Goal: Task Accomplishment & Management: Use online tool/utility

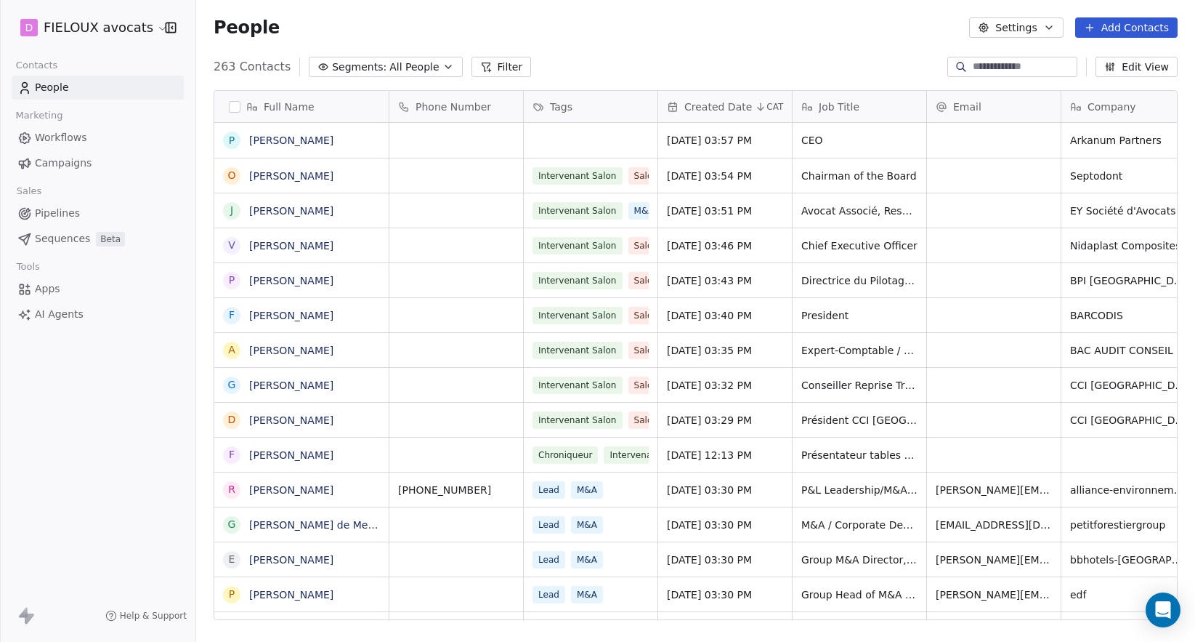
scroll to position [554, 988]
click at [578, 142] on div "grid" at bounding box center [591, 140] width 134 height 35
click at [599, 138] on div "grid" at bounding box center [591, 140] width 134 height 35
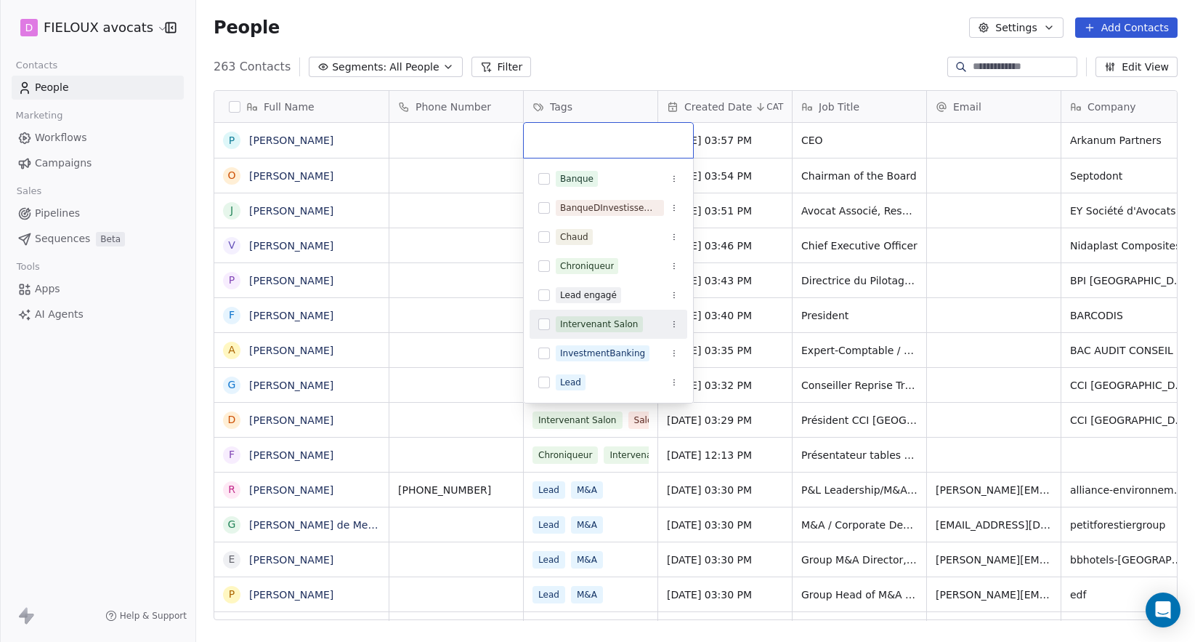
click at [588, 315] on div "Intervenant Salon" at bounding box center [609, 323] width 158 height 23
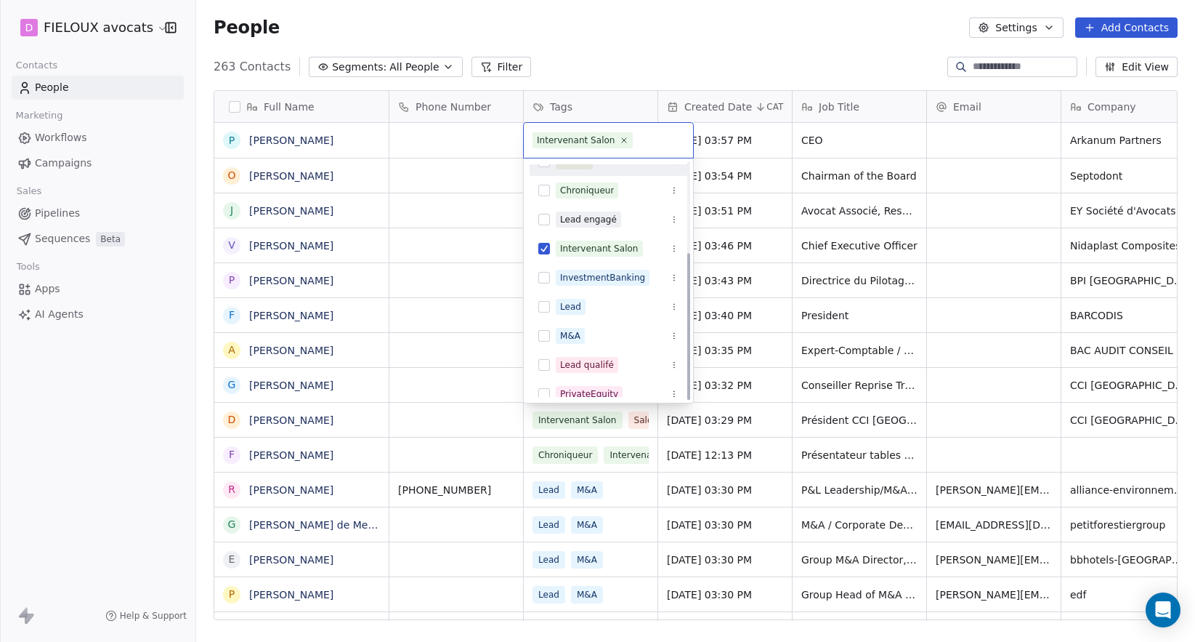
scroll to position [145, 0]
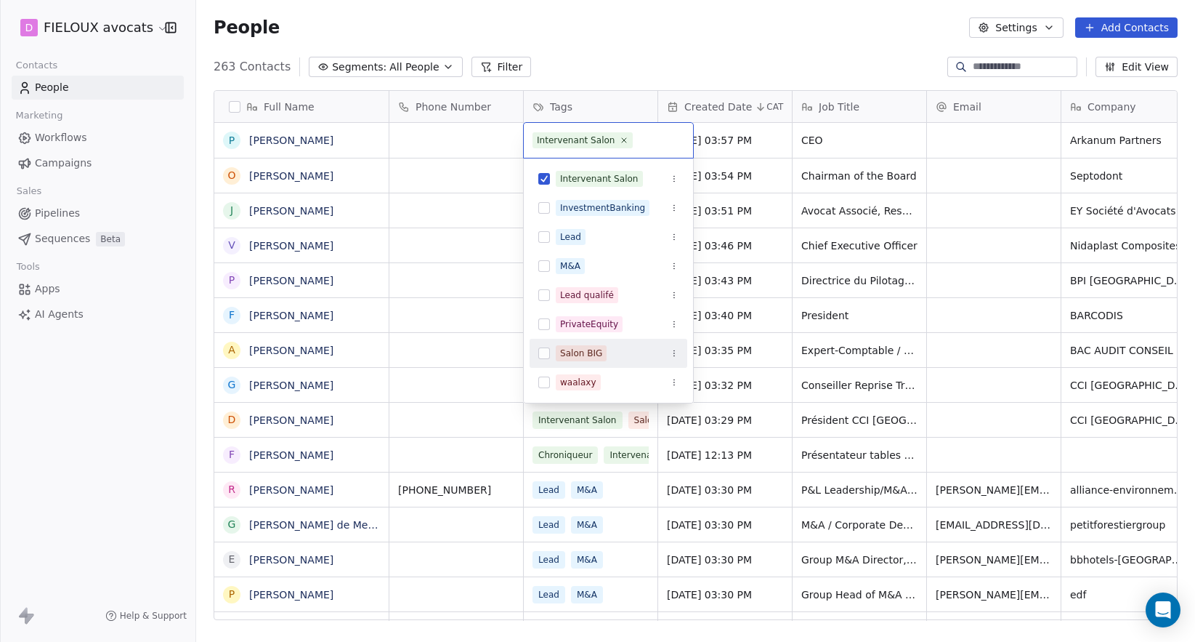
click at [542, 358] on button "Suggestions" at bounding box center [544, 353] width 12 height 12
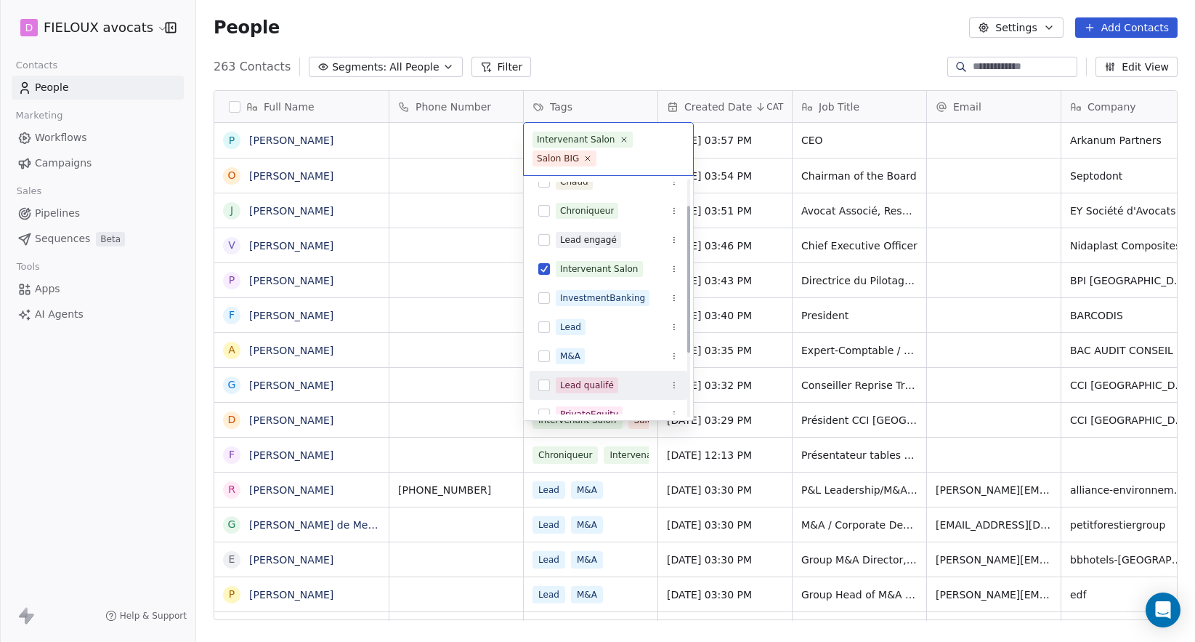
scroll to position [0, 0]
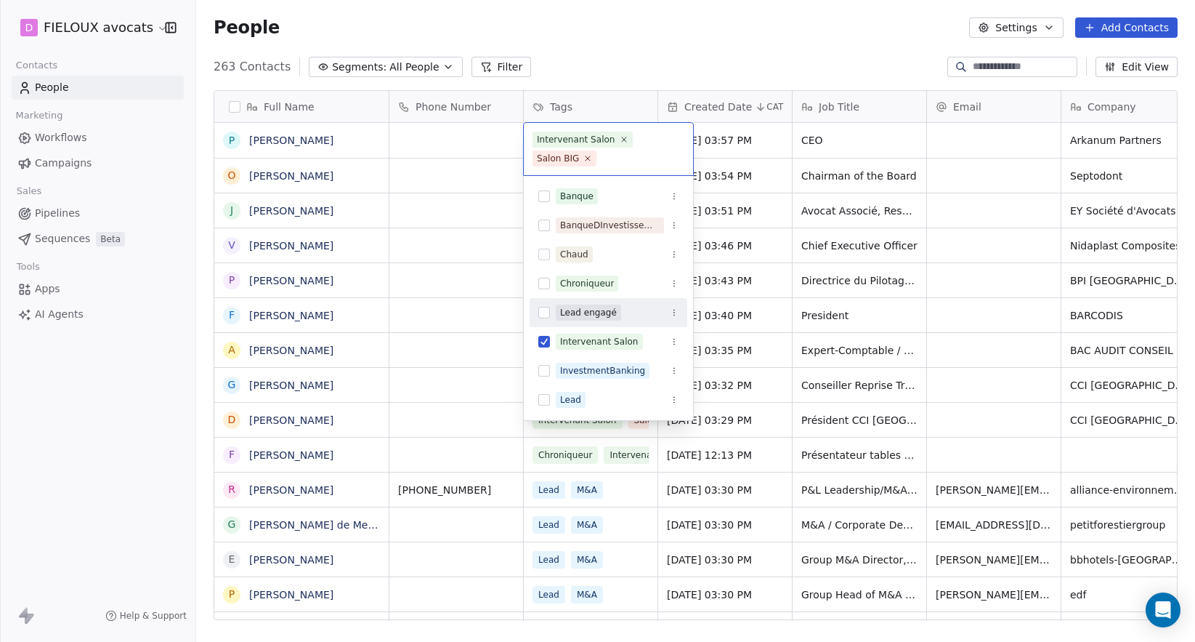
click at [475, 275] on html "D FIELOUX avocats Contacts People Marketing Workflows Campaigns Sales Pipelines…" at bounding box center [597, 321] width 1195 height 642
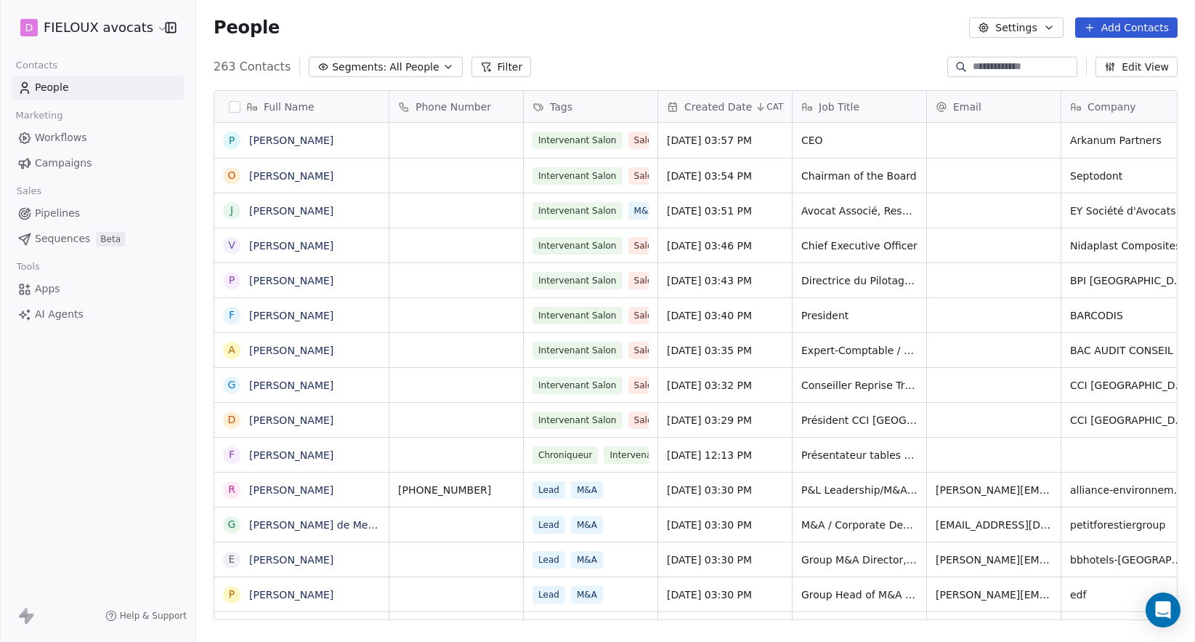
click at [1004, 71] on input at bounding box center [1024, 67] width 102 height 15
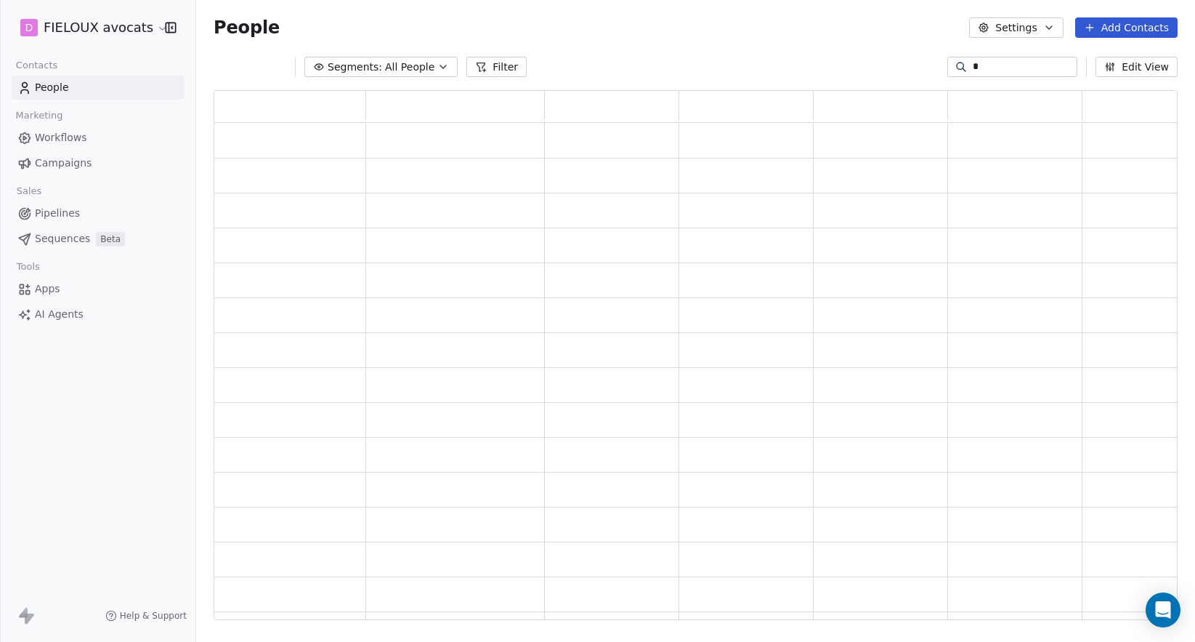
scroll to position [519, 953]
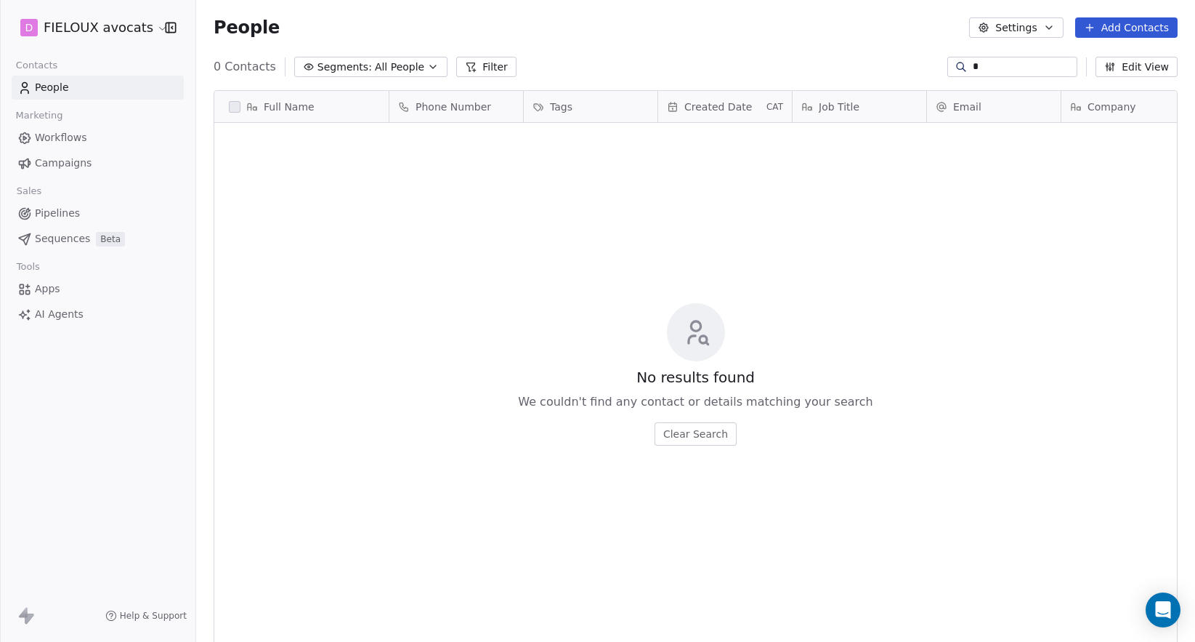
type input "**"
drag, startPoint x: 979, startPoint y: 68, endPoint x: 926, endPoint y: 65, distance: 53.1
click at [926, 65] on div "0 Contacts Segments: All People Filter ** Edit View" at bounding box center [695, 66] width 999 height 23
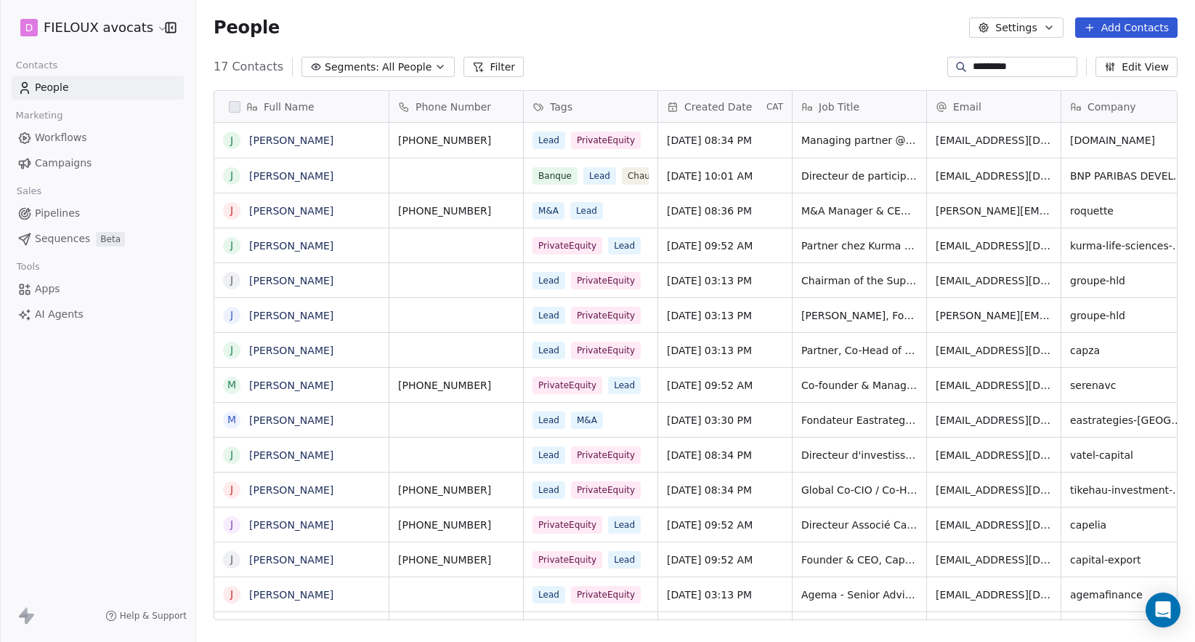
scroll to position [0, 0]
type input "*********"
click at [309, 177] on link "[PERSON_NAME]" at bounding box center [291, 176] width 84 height 12
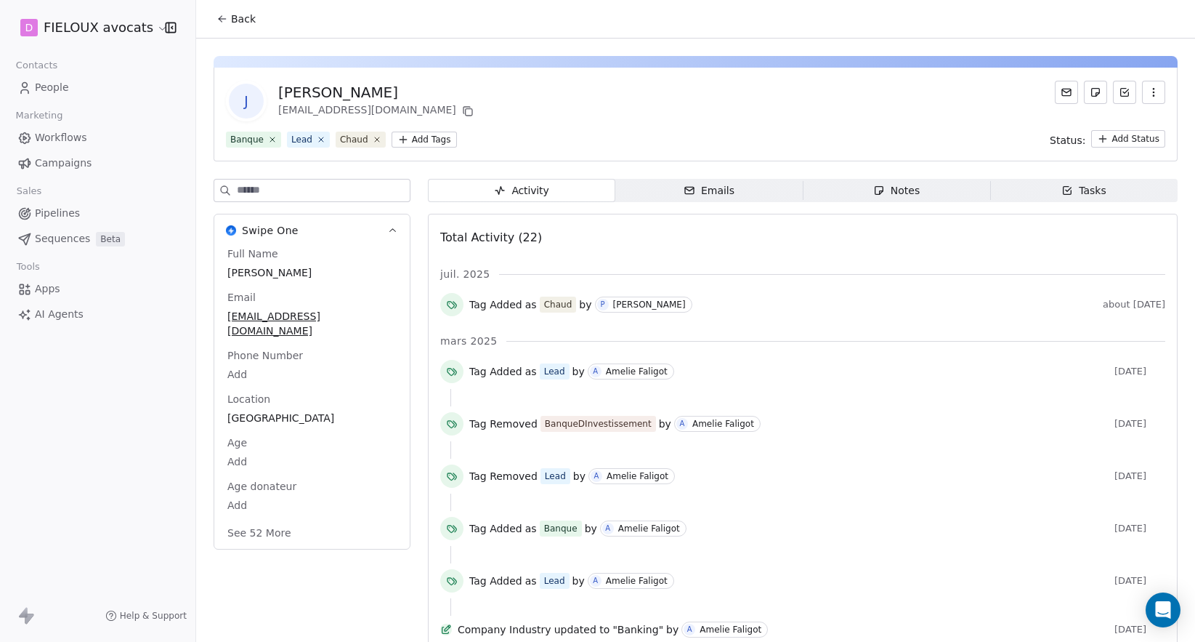
click at [873, 183] on div "Notes" at bounding box center [896, 190] width 46 height 15
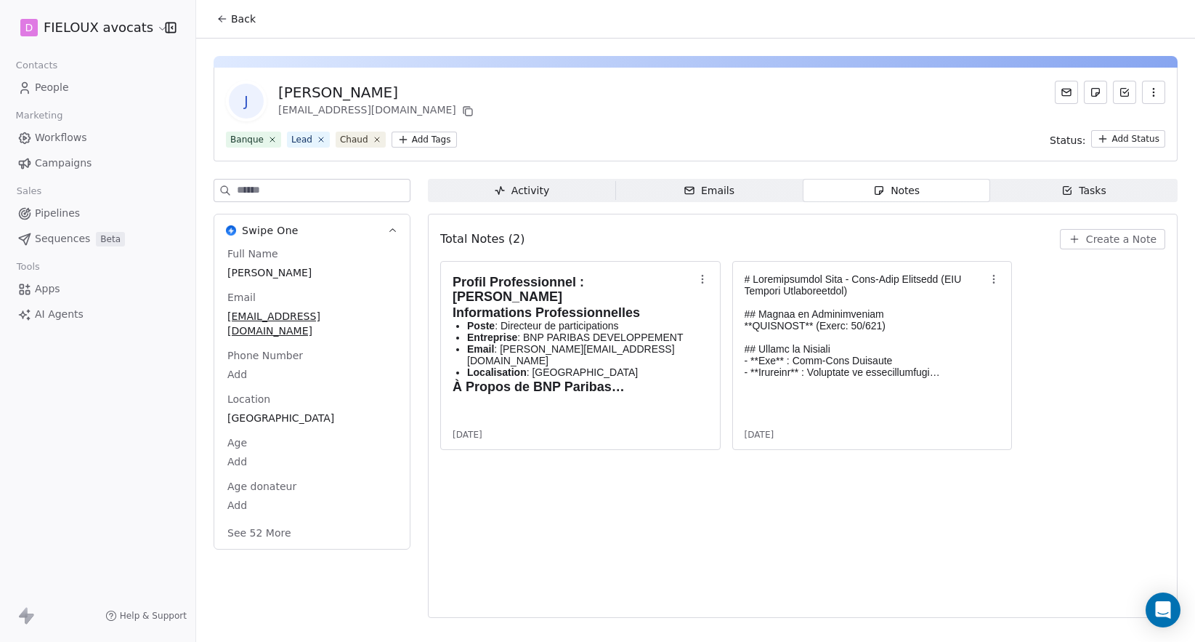
click at [1065, 193] on icon "button" at bounding box center [1068, 191] width 8 height 8
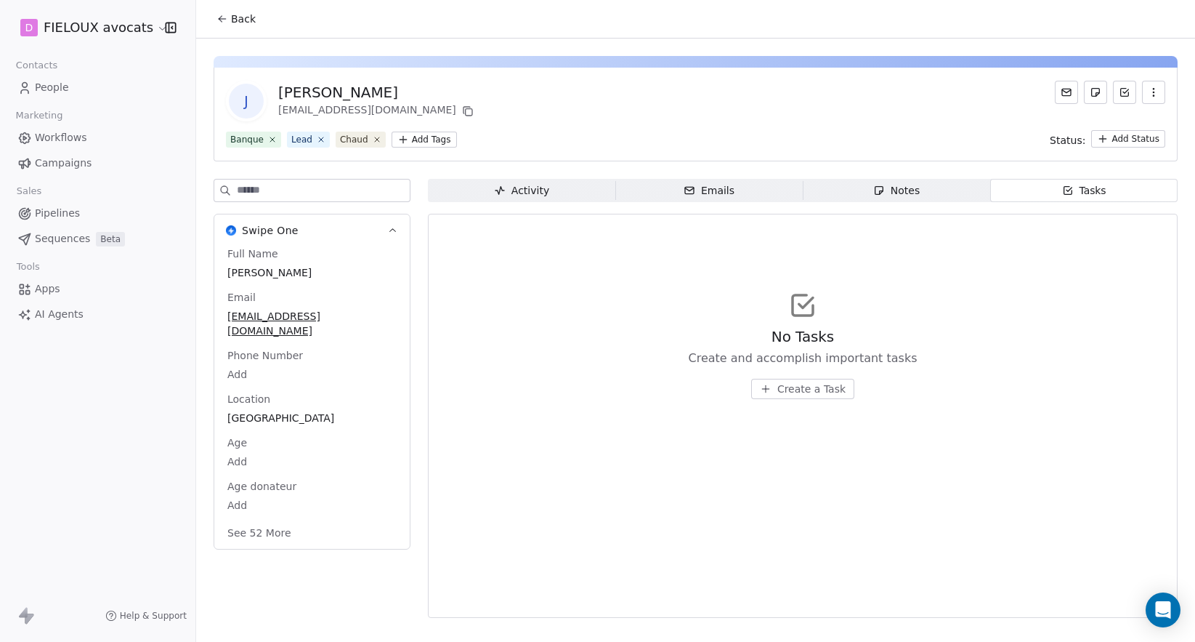
click at [803, 392] on span "Create a Task" at bounding box center [811, 388] width 68 height 15
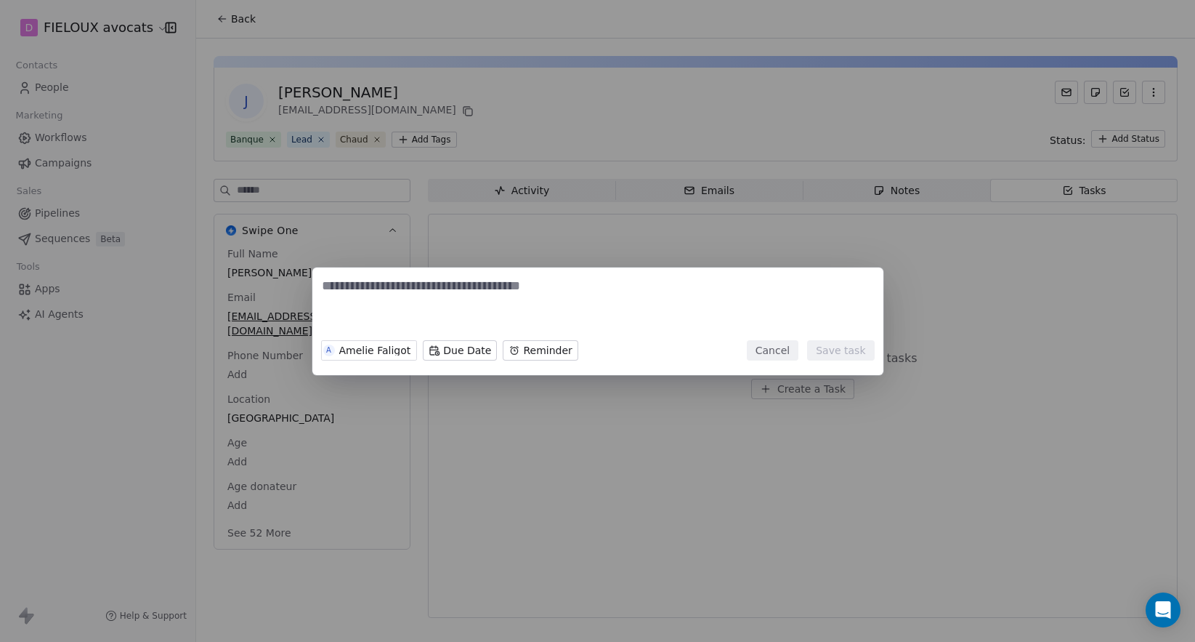
click at [779, 341] on button "Cancel" at bounding box center [773, 350] width 52 height 20
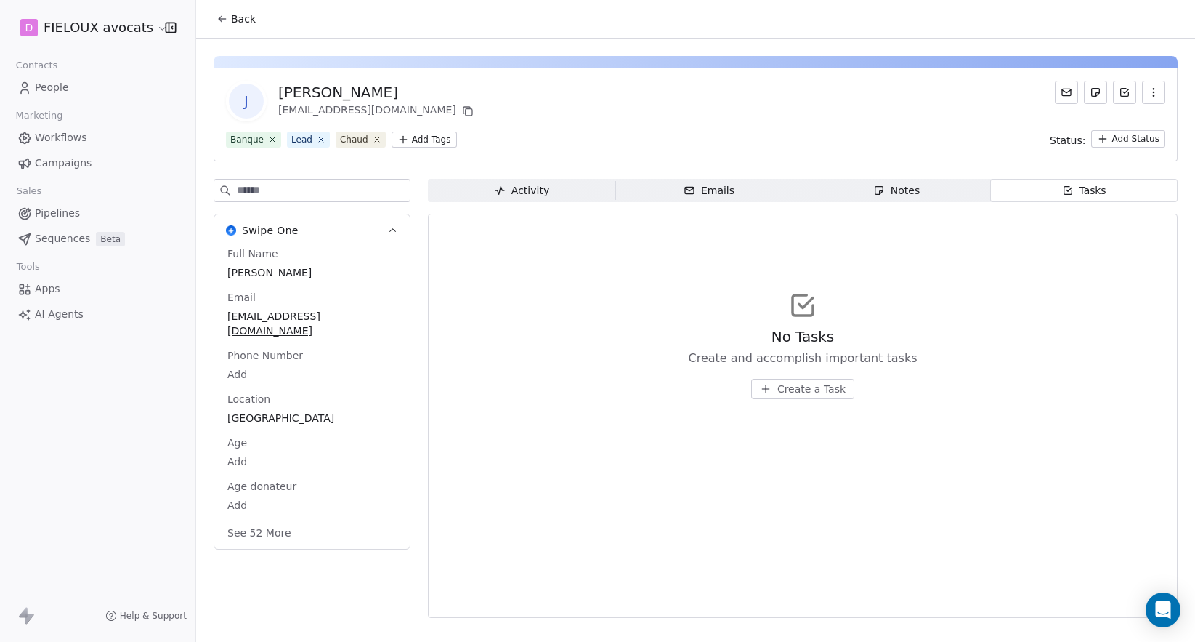
click at [517, 198] on span "Activity Activity" at bounding box center [521, 190] width 187 height 23
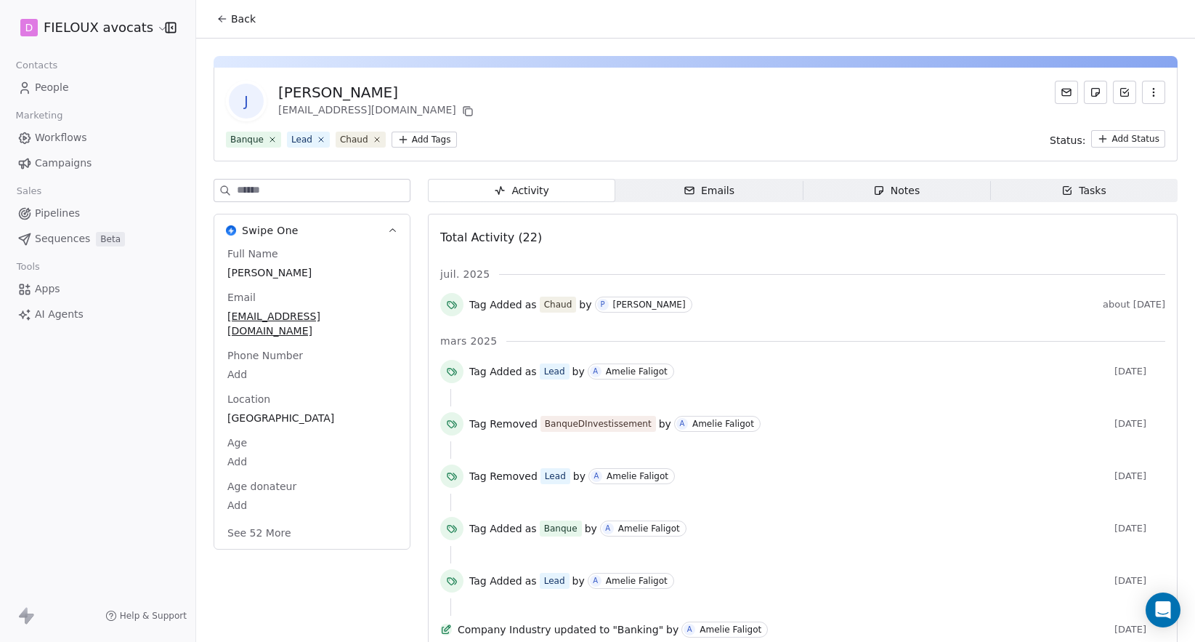
click at [685, 188] on icon "button" at bounding box center [690, 191] width 12 height 12
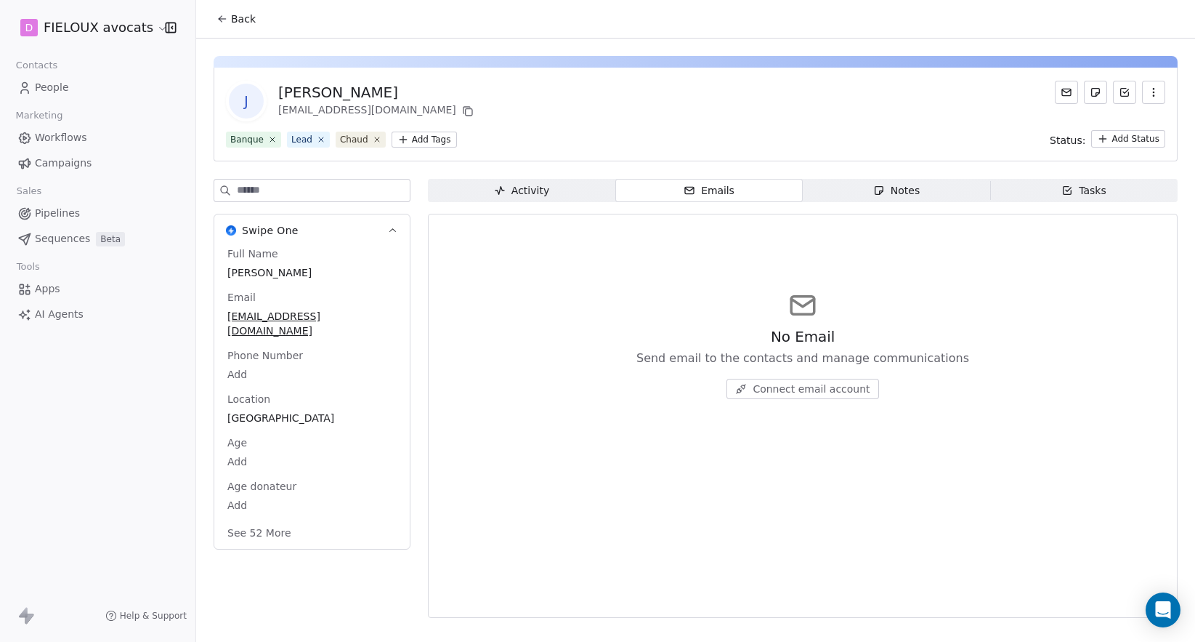
click at [889, 185] on div "Notes" at bounding box center [896, 190] width 46 height 15
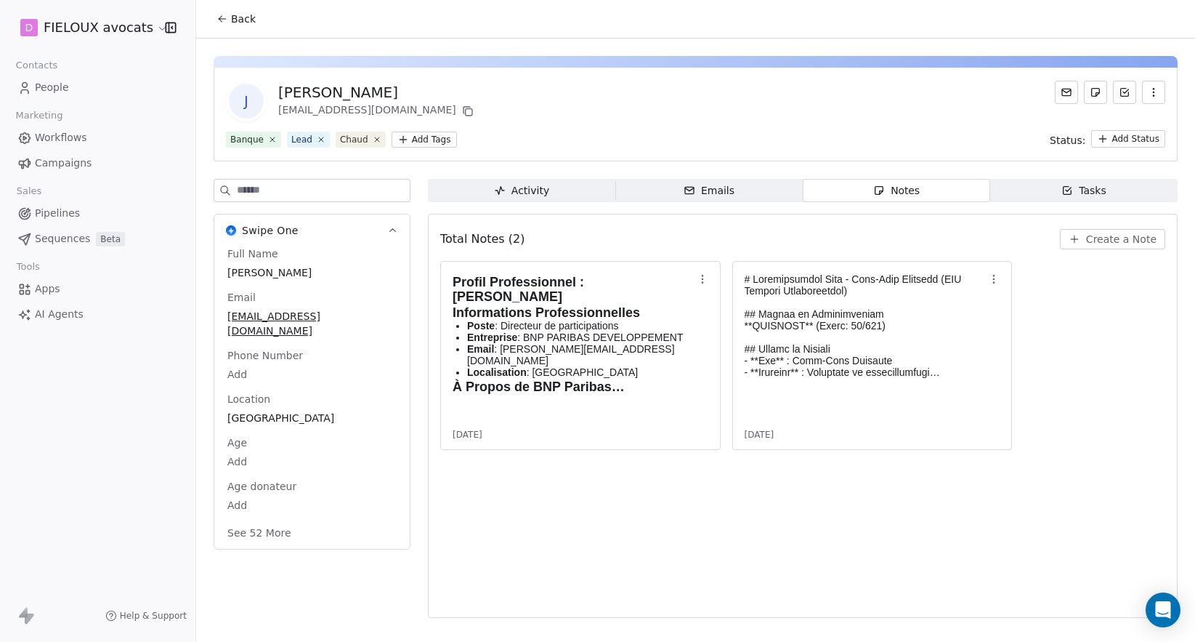
click at [1121, 238] on span "Create a Note" at bounding box center [1121, 239] width 70 height 15
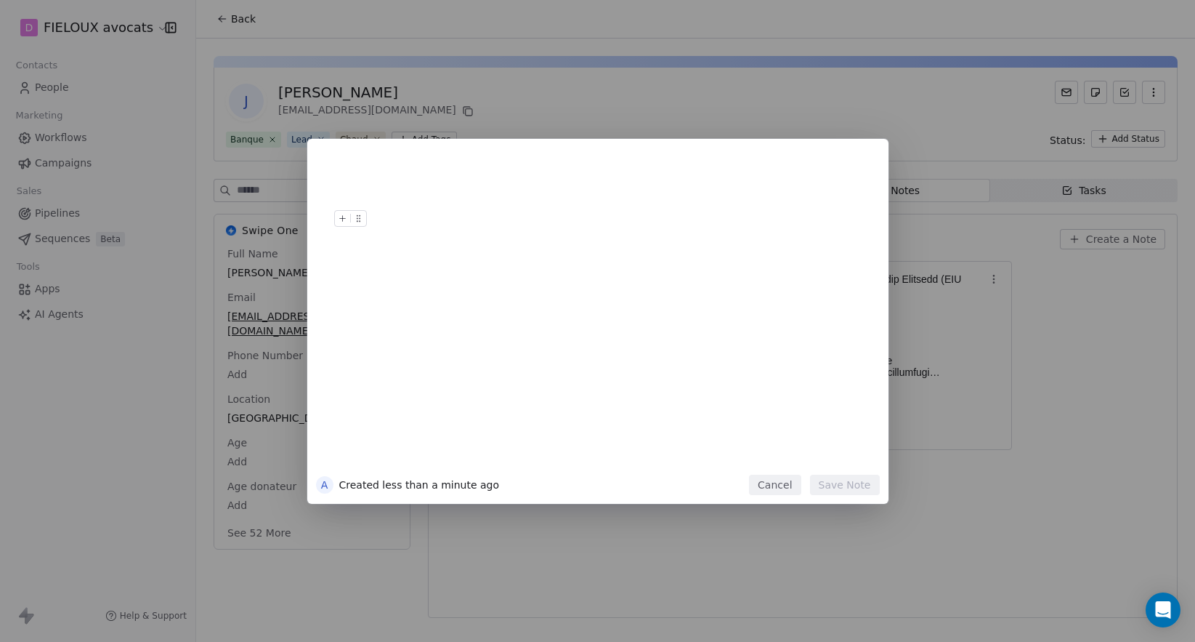
click at [787, 481] on button "Cancel" at bounding box center [775, 484] width 52 height 20
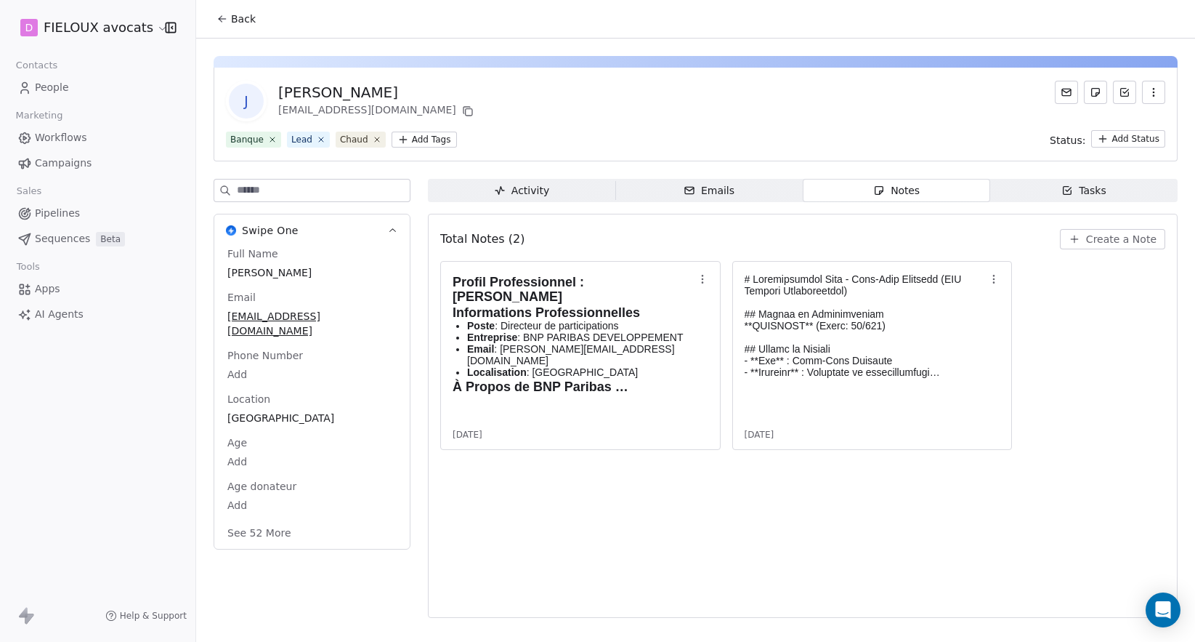
click at [1092, 91] on icon at bounding box center [1096, 93] width 8 height 8
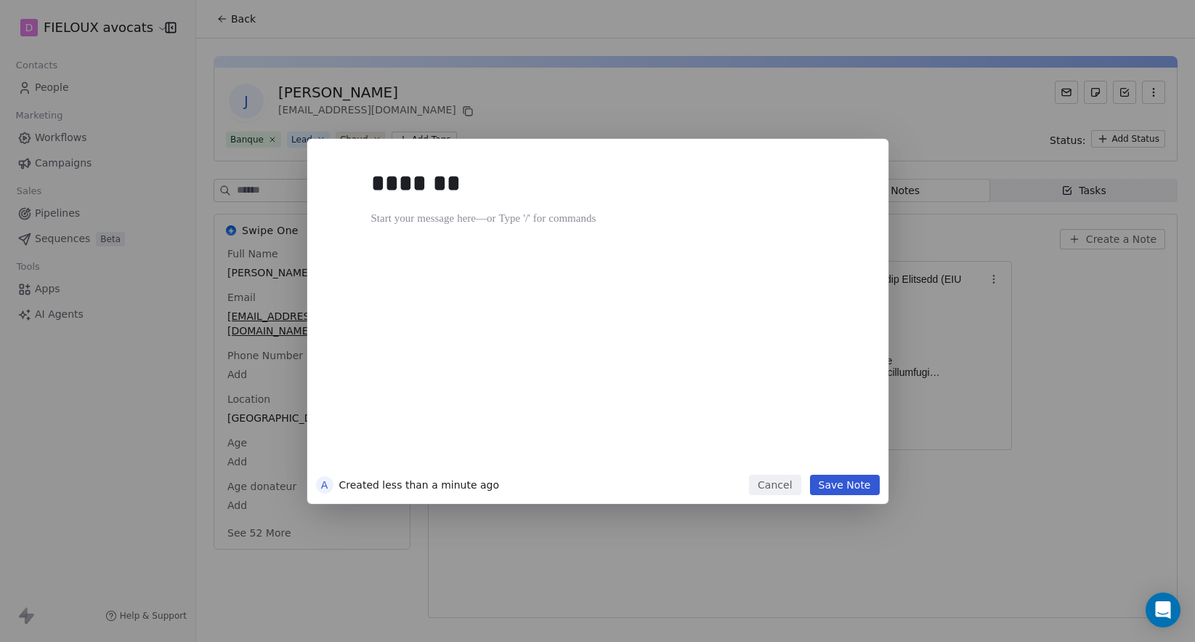
click at [517, 299] on div "*******" at bounding box center [619, 314] width 497 height 309
click at [360, 218] on icon at bounding box center [359, 217] width 1 height 1
click at [341, 215] on icon at bounding box center [342, 218] width 9 height 9
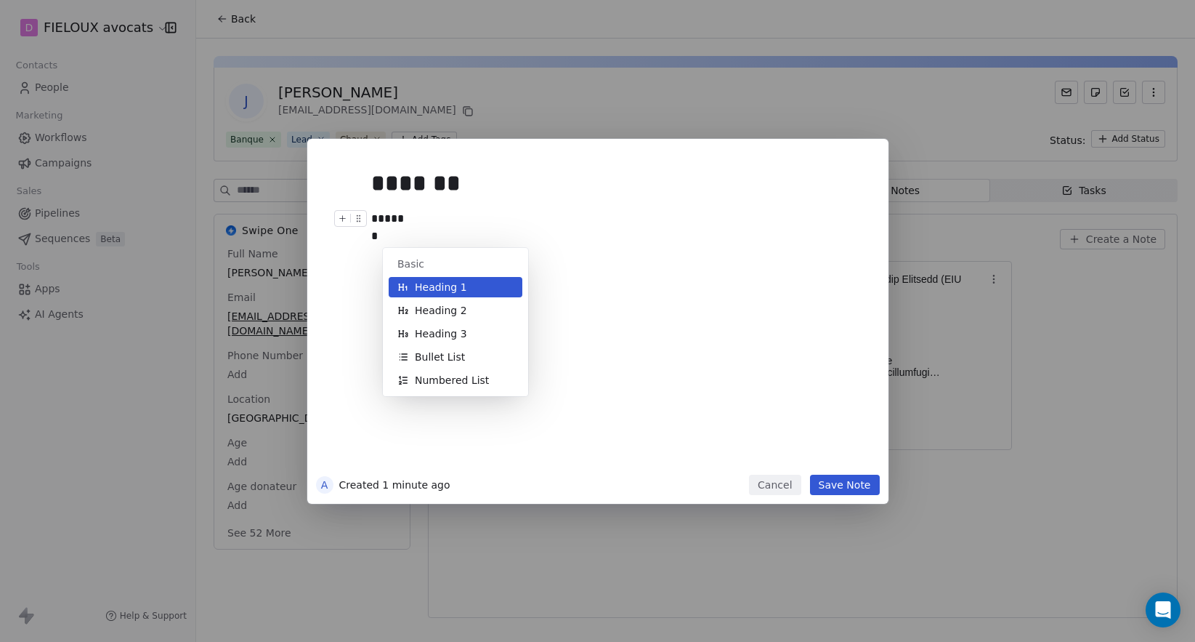
click at [724, 303] on div "******* ***** *" at bounding box center [619, 314] width 497 height 309
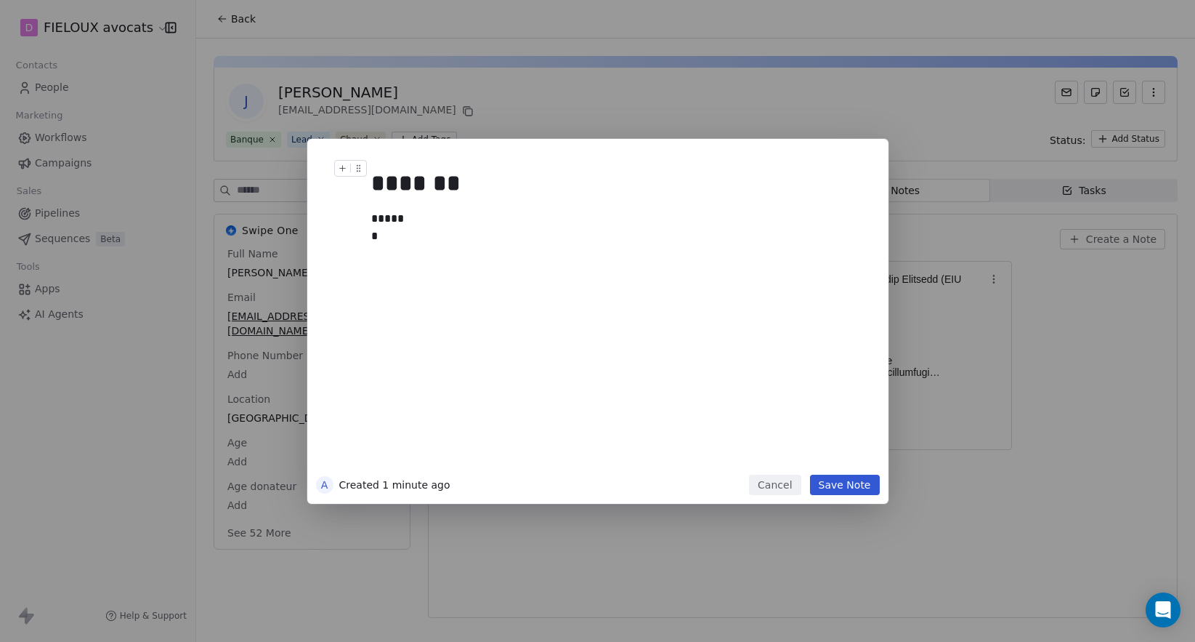
click at [787, 483] on button "Cancel" at bounding box center [775, 484] width 52 height 20
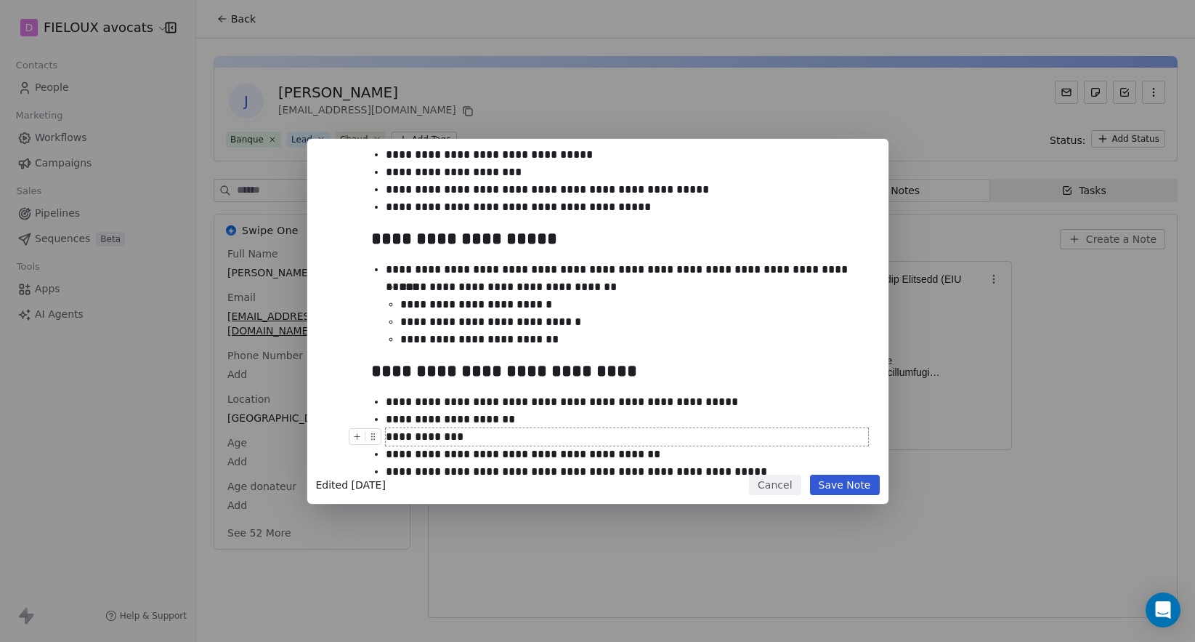
scroll to position [586, 0]
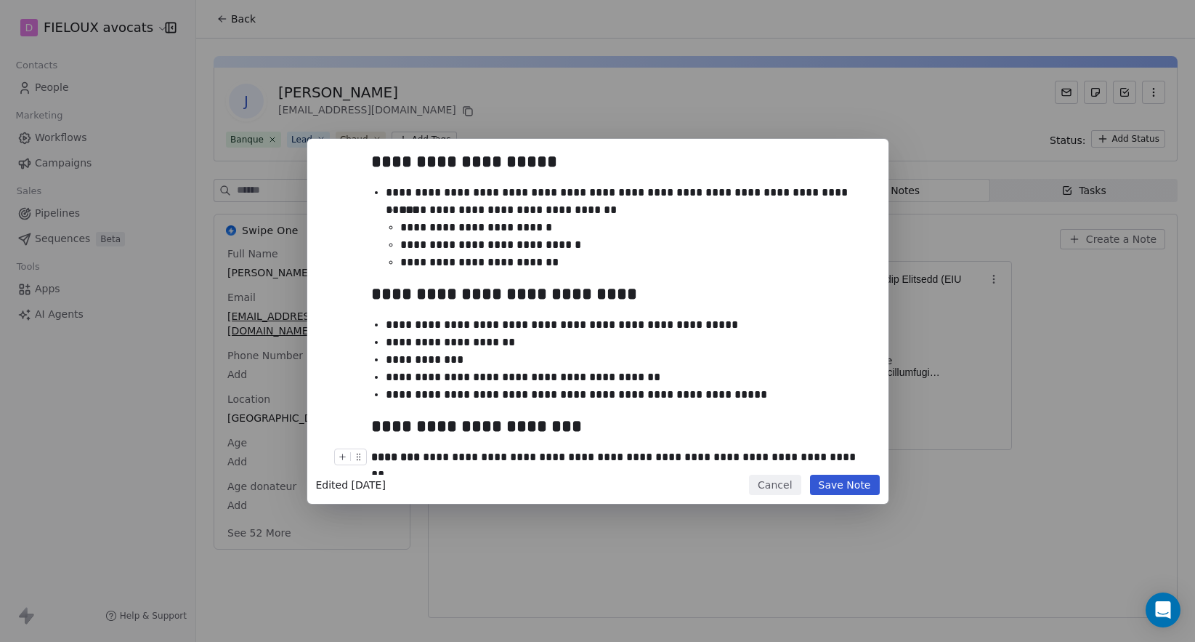
click at [778, 486] on button "Cancel" at bounding box center [775, 484] width 52 height 20
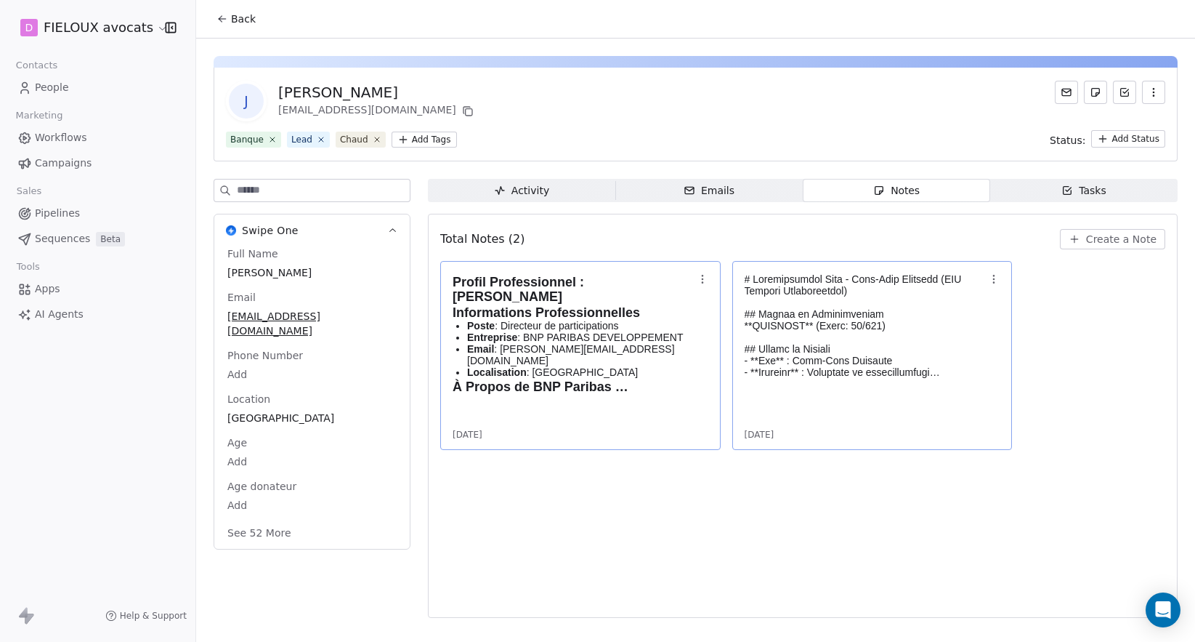
click at [792, 397] on body "D FIELOUX avocats Contacts People Marketing Workflows Campaigns Sales Pipelines…" at bounding box center [597, 321] width 1195 height 642
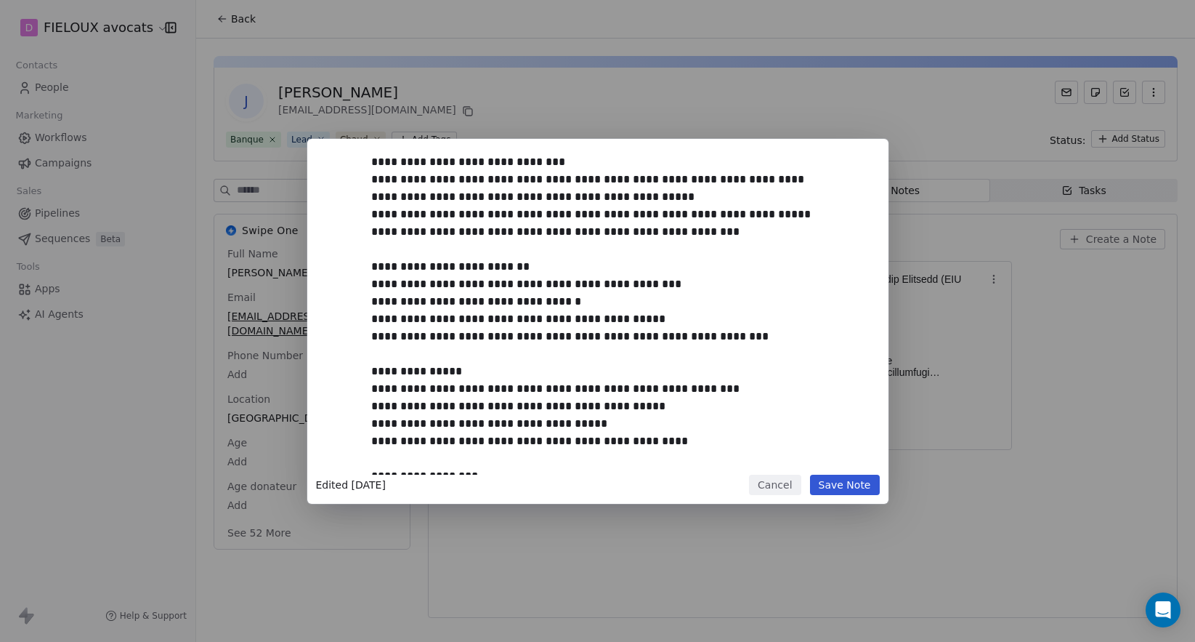
scroll to position [580, 0]
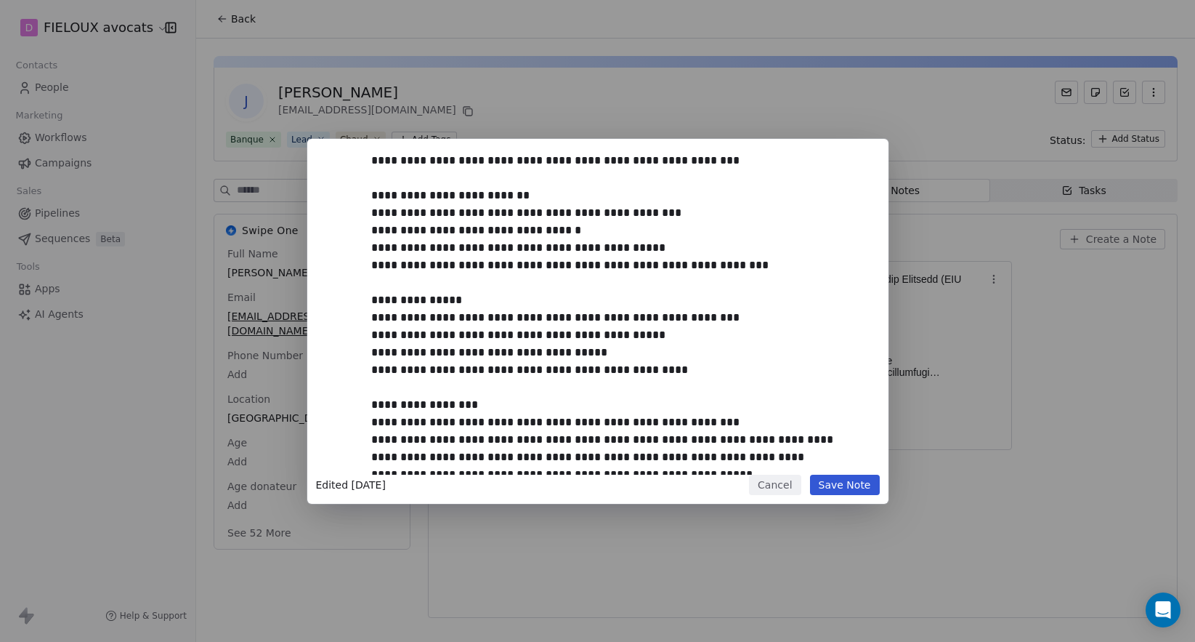
click at [791, 487] on button "Cancel" at bounding box center [775, 484] width 52 height 20
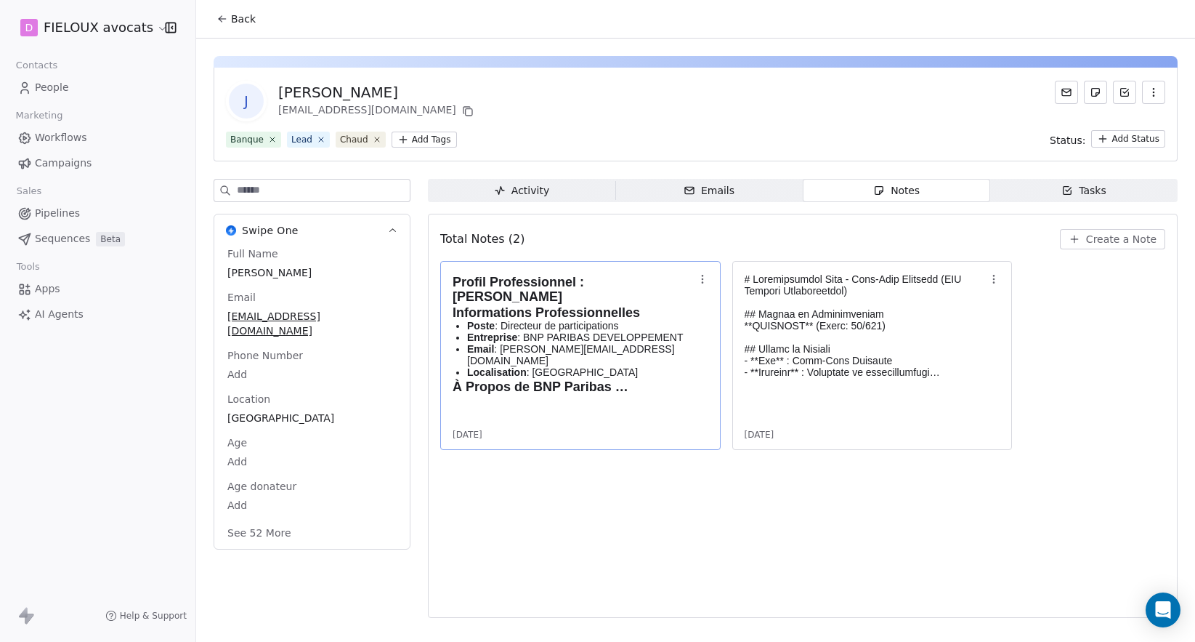
click at [1114, 134] on html "D FIELOUX avocats Contacts People Marketing Workflows Campaigns Sales Pipelines…" at bounding box center [597, 321] width 1195 height 642
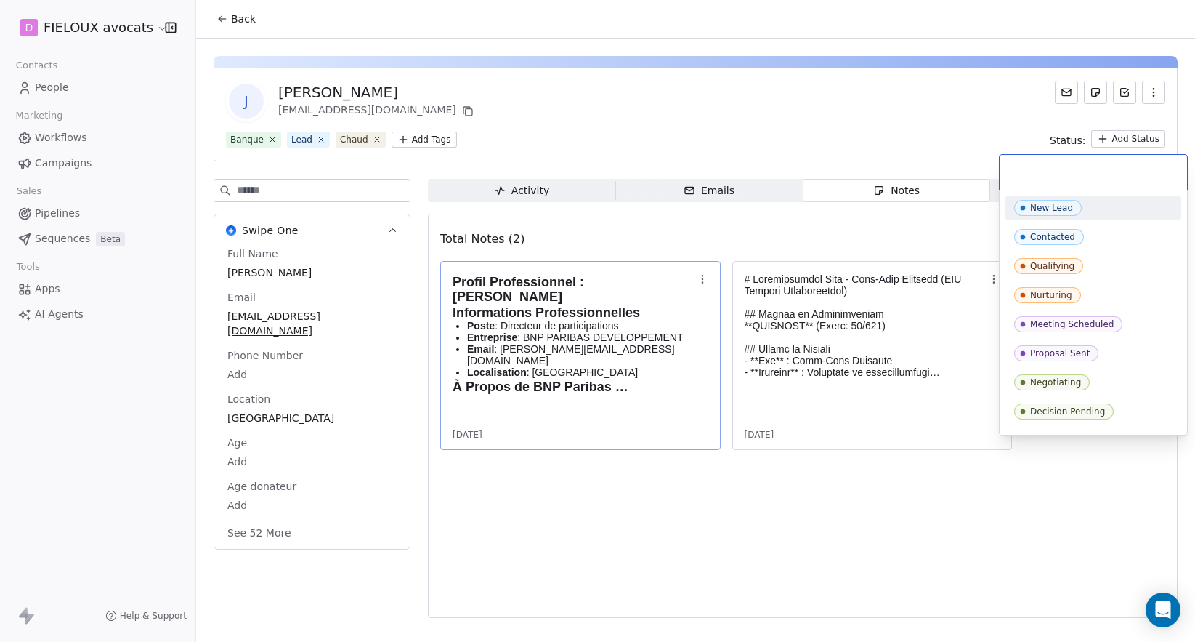
click at [934, 107] on html "D FIELOUX avocats Contacts People Marketing Workflows Campaigns Sales Pipelines…" at bounding box center [597, 321] width 1195 height 642
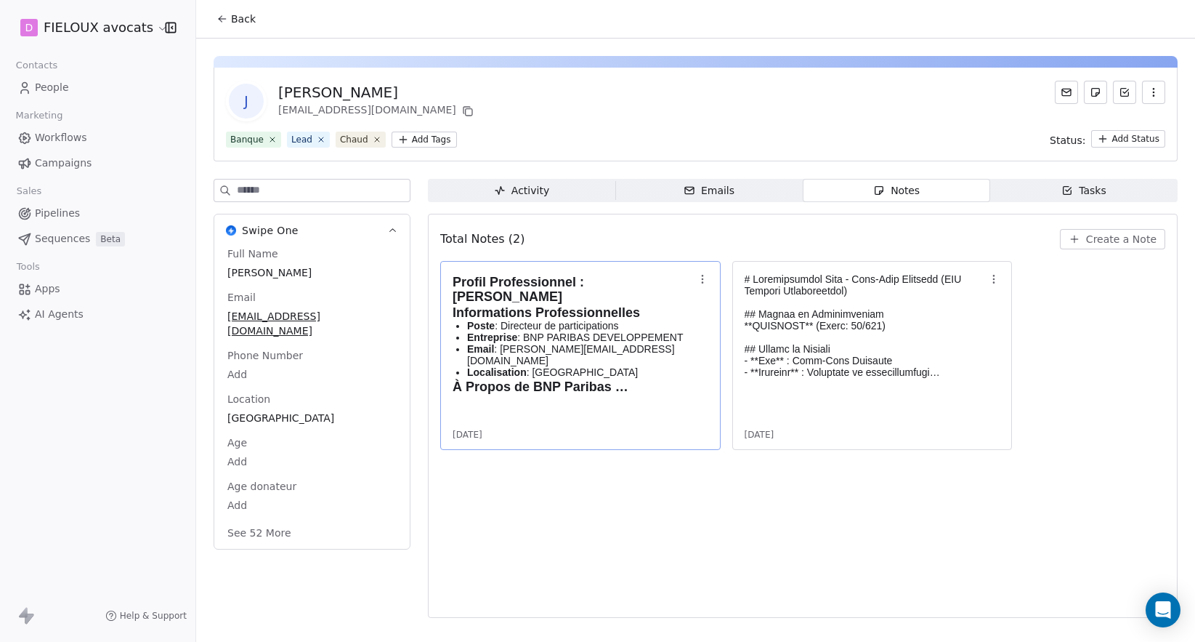
click at [48, 211] on span "Pipelines" at bounding box center [57, 213] width 45 height 15
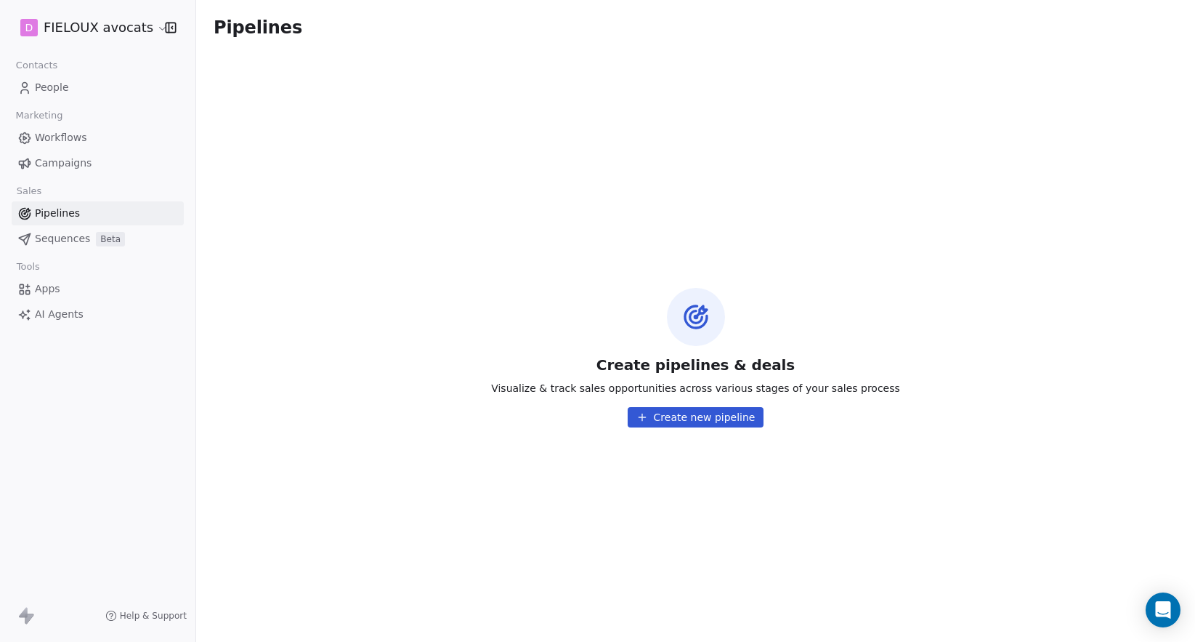
click at [684, 414] on button "Create new pipeline" at bounding box center [696, 417] width 137 height 20
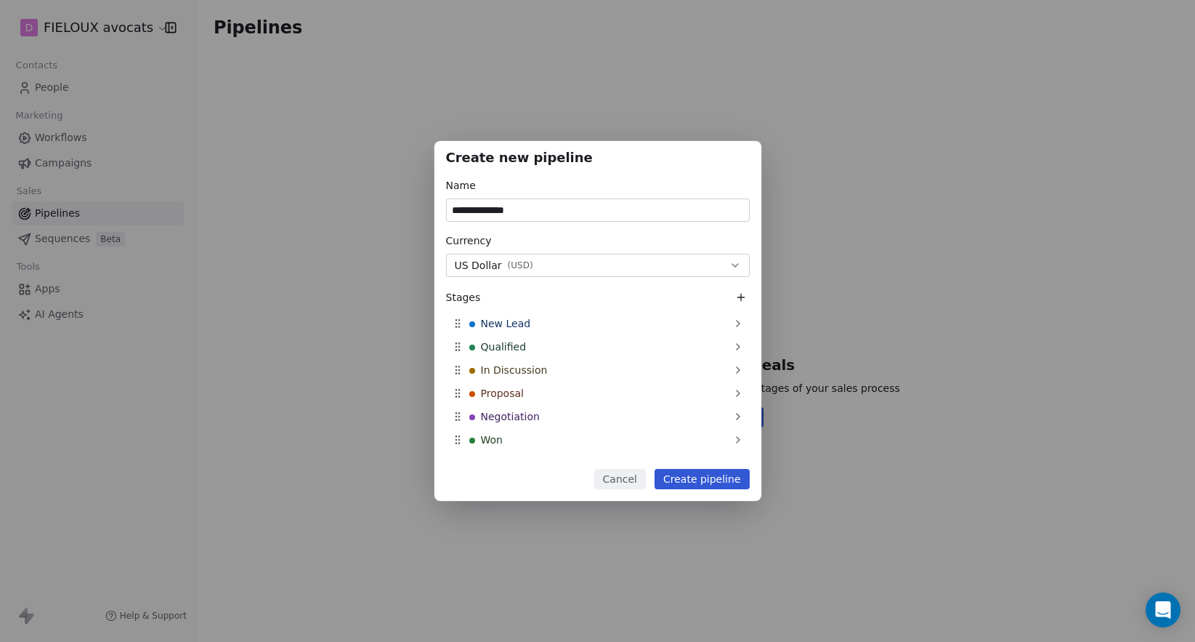
type input "**********"
click at [737, 253] on div "Currency US Dollar ( USD )" at bounding box center [598, 255] width 304 height 44
click at [735, 268] on icon "button" at bounding box center [735, 265] width 12 height 12
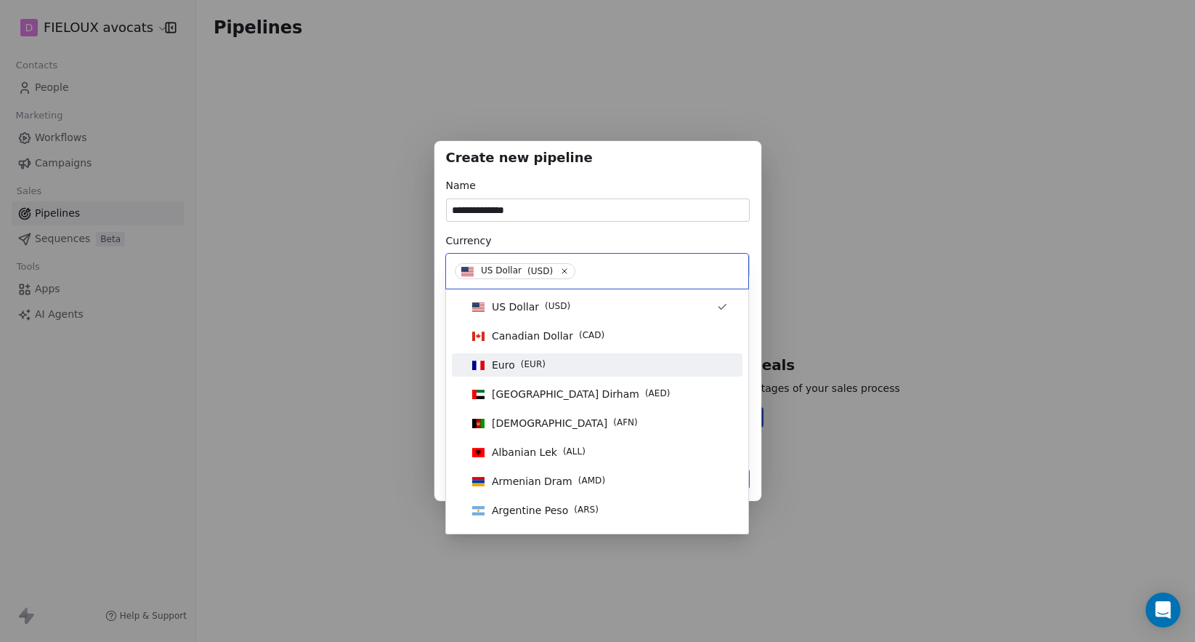
click at [642, 363] on div "Euro ( EUR )" at bounding box center [597, 365] width 262 height 16
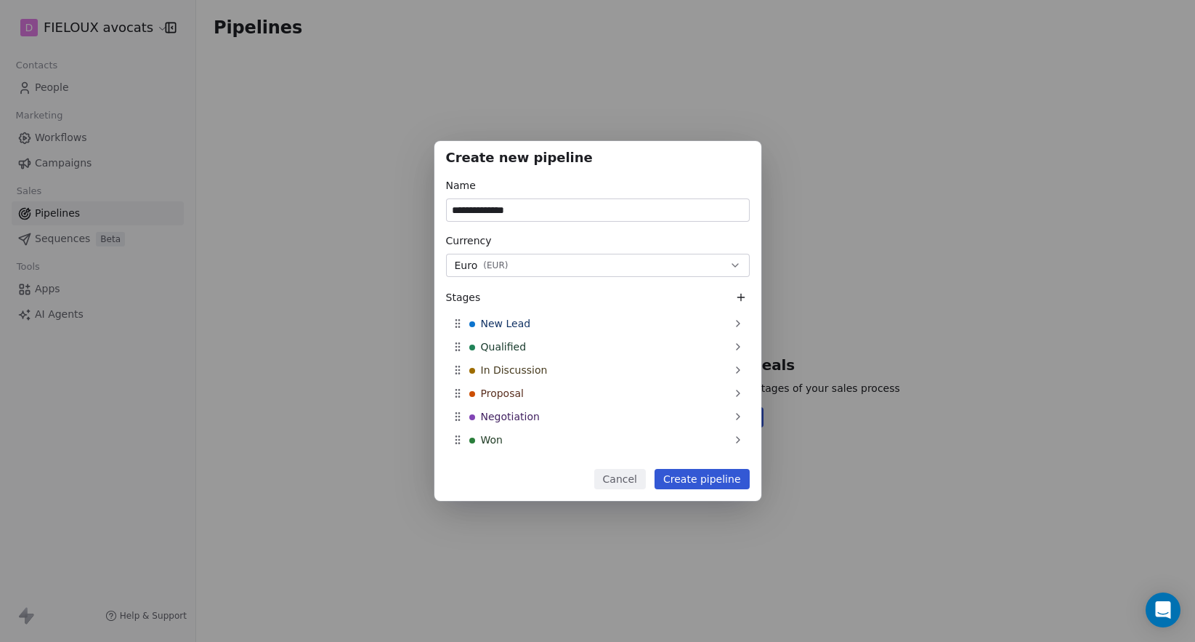
click at [700, 479] on button "Create pipeline" at bounding box center [702, 479] width 95 height 20
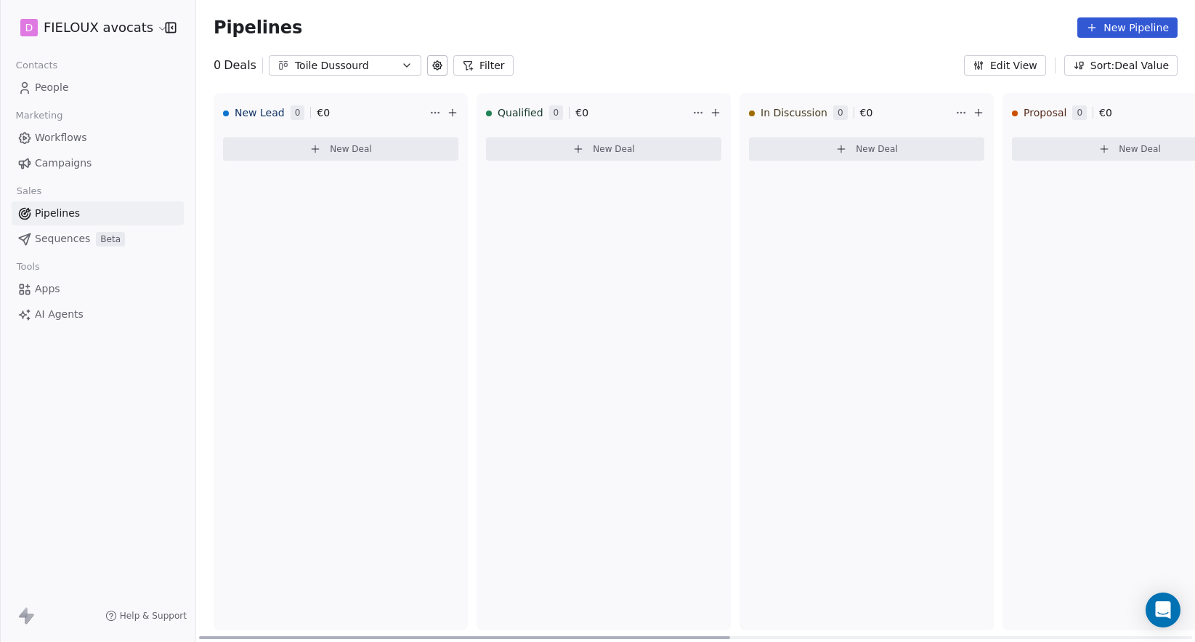
drag, startPoint x: 724, startPoint y: 636, endPoint x: 666, endPoint y: 609, distance: 64.3
click at [689, 636] on div at bounding box center [464, 637] width 531 height 3
click at [311, 144] on icon at bounding box center [315, 149] width 12 height 12
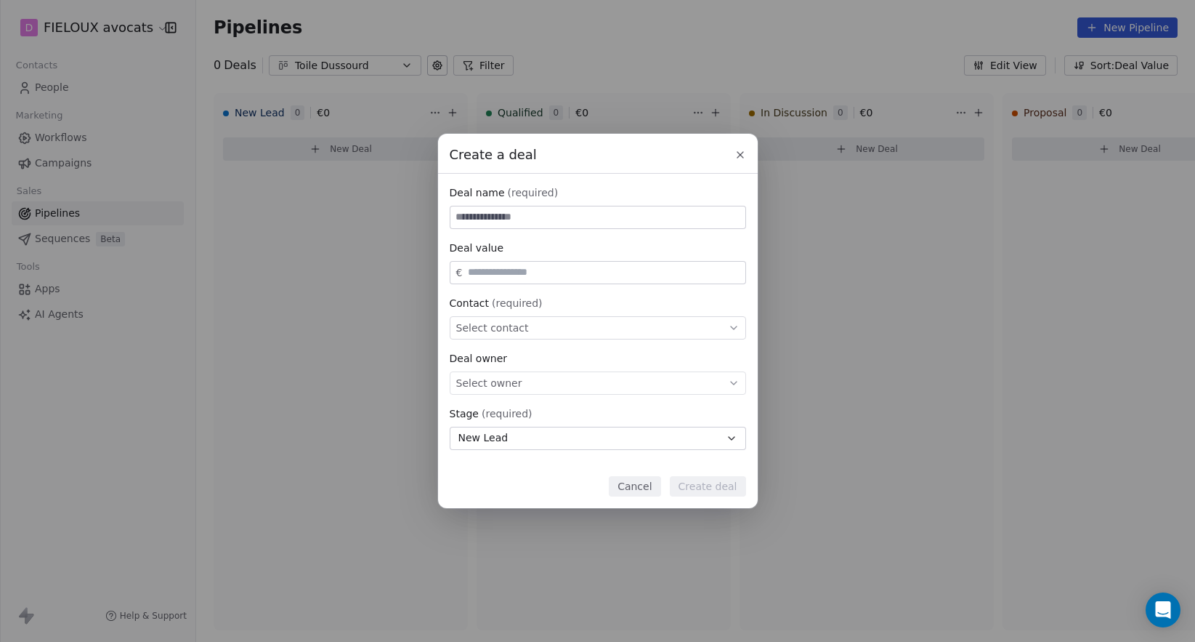
click at [740, 151] on icon at bounding box center [740, 155] width 12 height 12
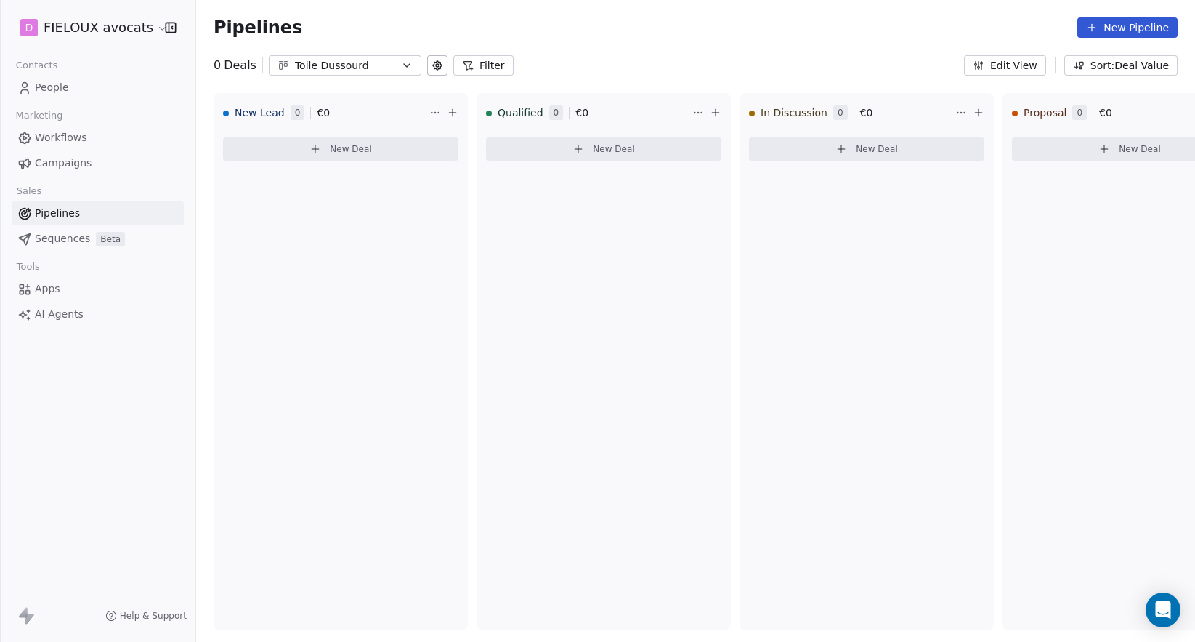
click at [437, 69] on icon at bounding box center [438, 66] width 12 height 12
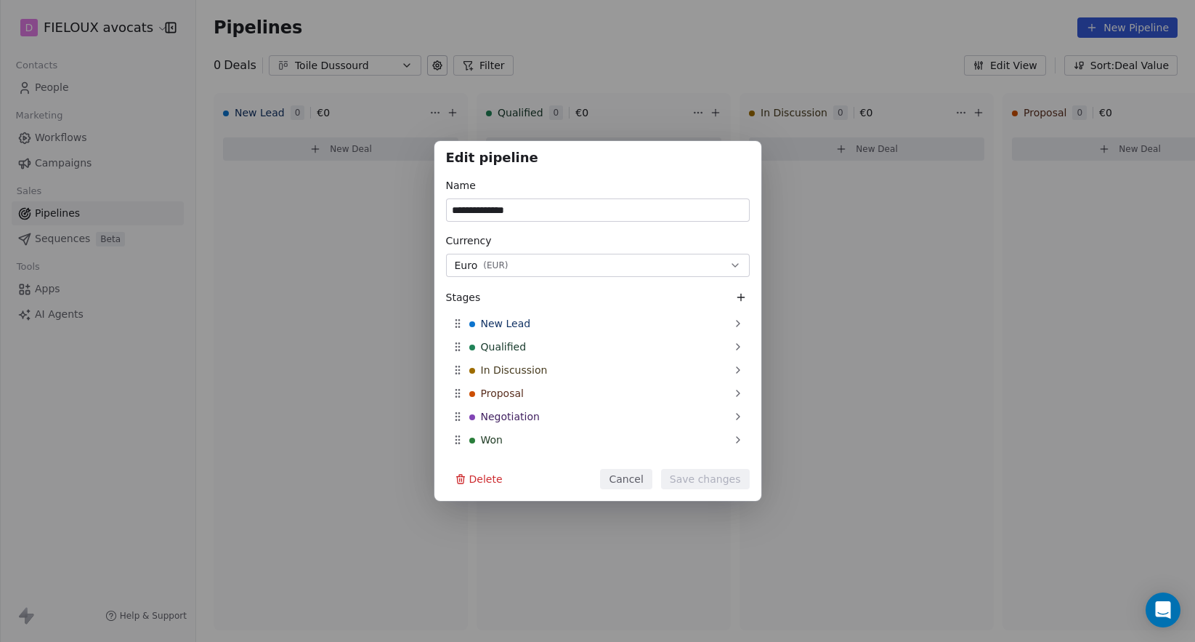
click at [487, 480] on button "Delete" at bounding box center [478, 479] width 65 height 20
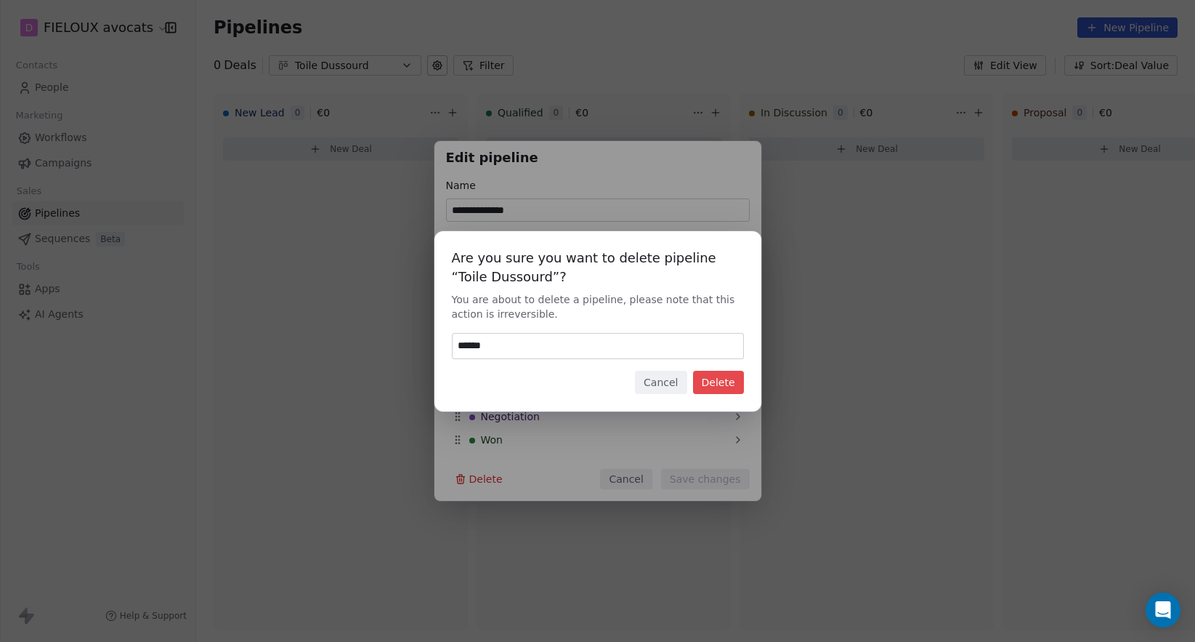
type input "******"
click at [728, 382] on button "Delete" at bounding box center [718, 382] width 51 height 23
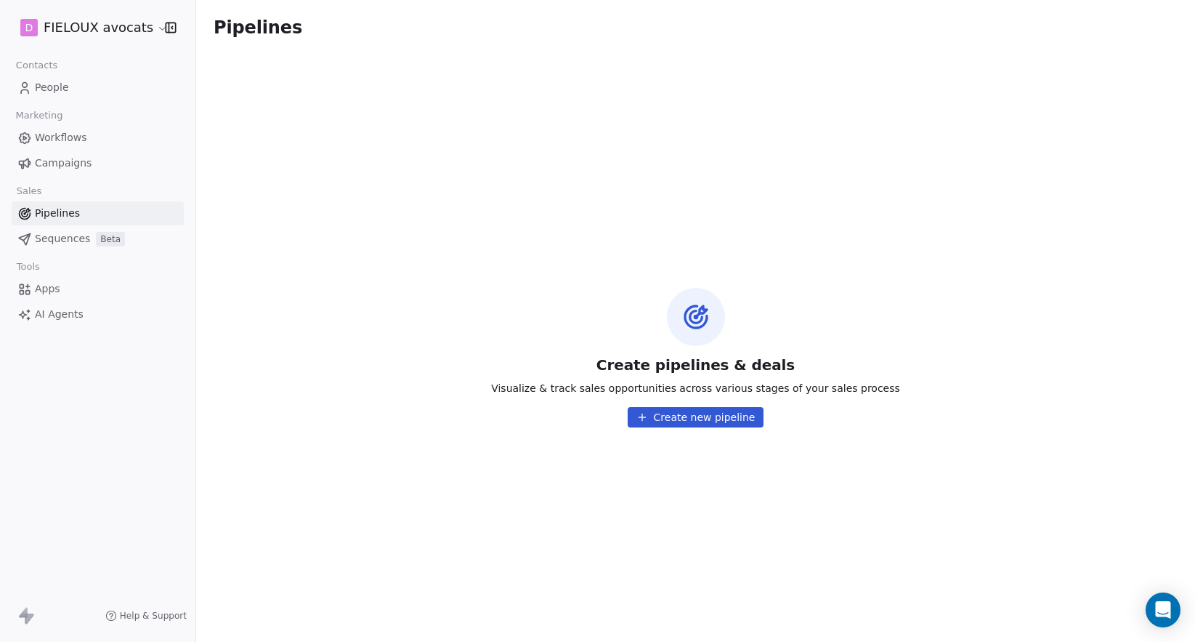
click at [44, 131] on span "Workflows" at bounding box center [61, 137] width 52 height 15
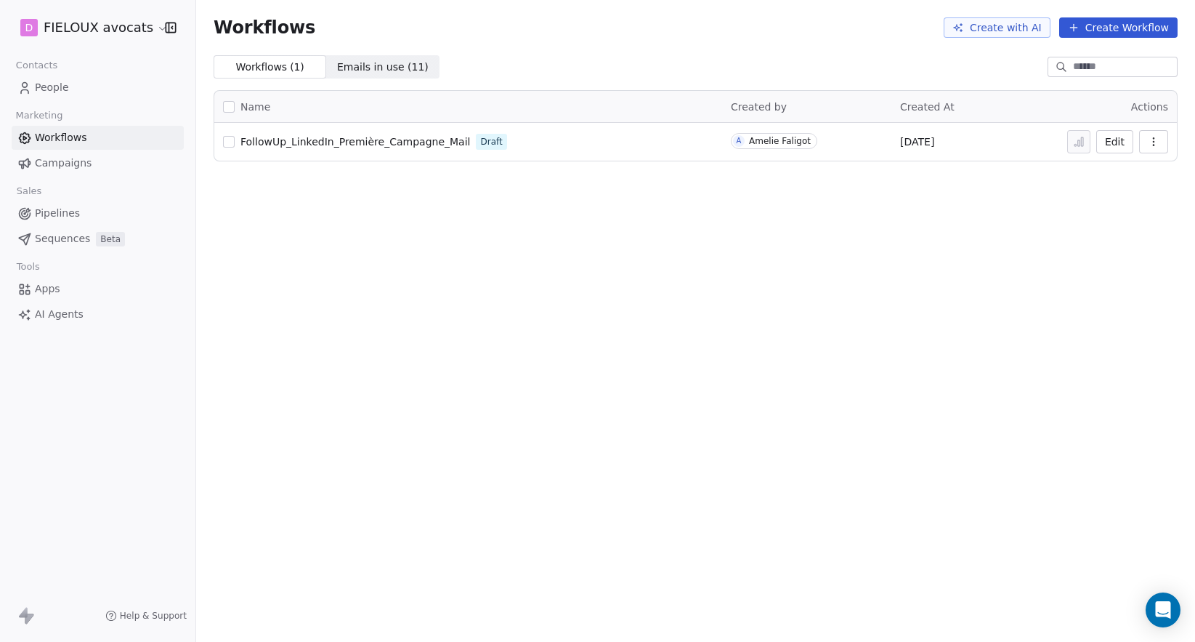
click at [70, 166] on span "Campaigns" at bounding box center [63, 162] width 57 height 15
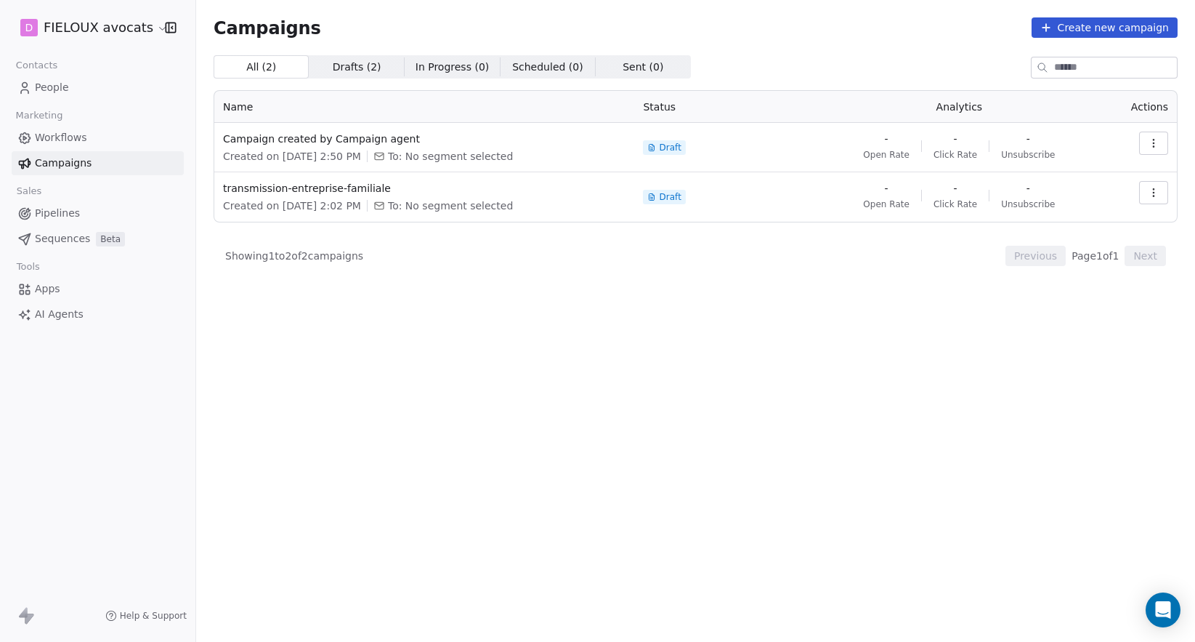
click at [70, 137] on span "Workflows" at bounding box center [61, 137] width 52 height 15
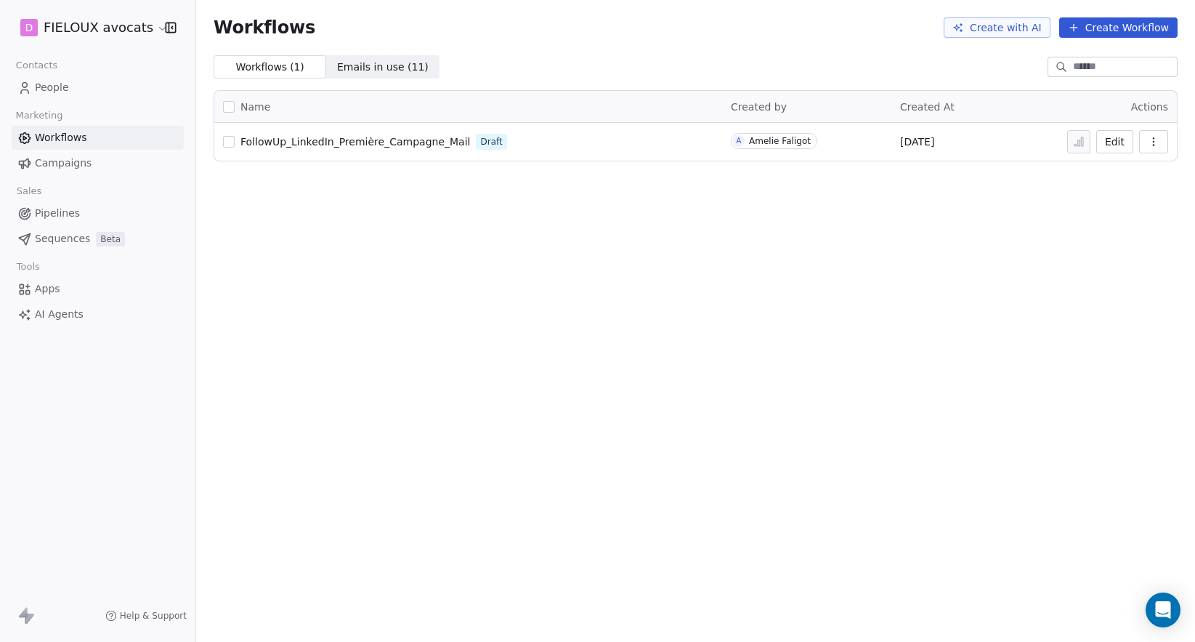
click at [76, 83] on link "People" at bounding box center [98, 88] width 172 height 24
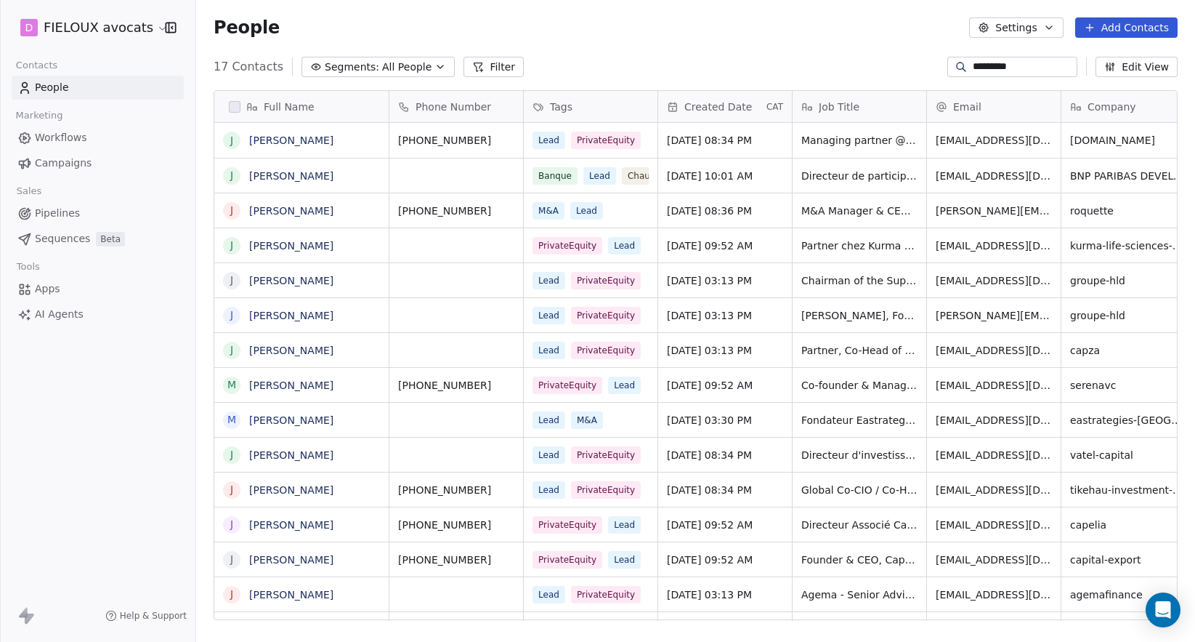
scroll to position [554, 988]
click at [757, 44] on div "People Settings Add Contacts" at bounding box center [695, 27] width 999 height 55
click at [49, 413] on div "D [PERSON_NAME] avocats Contacts People Marketing Workflows Campaigns Sales Pip…" at bounding box center [97, 321] width 195 height 642
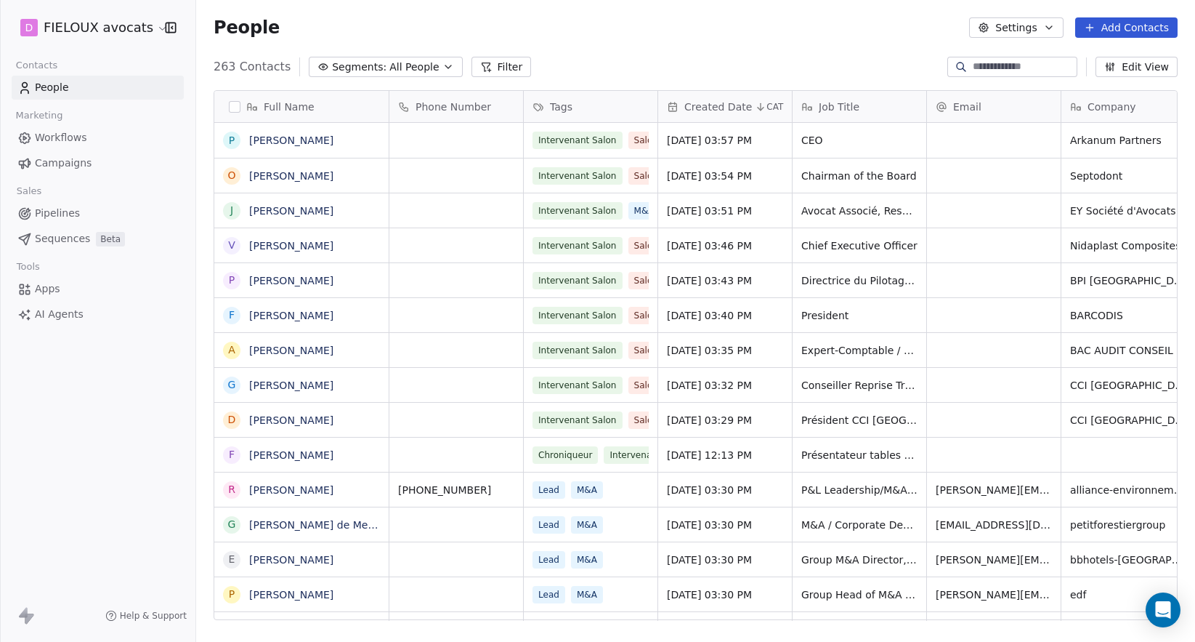
scroll to position [12, 12]
click at [1023, 70] on input at bounding box center [1024, 67] width 102 height 15
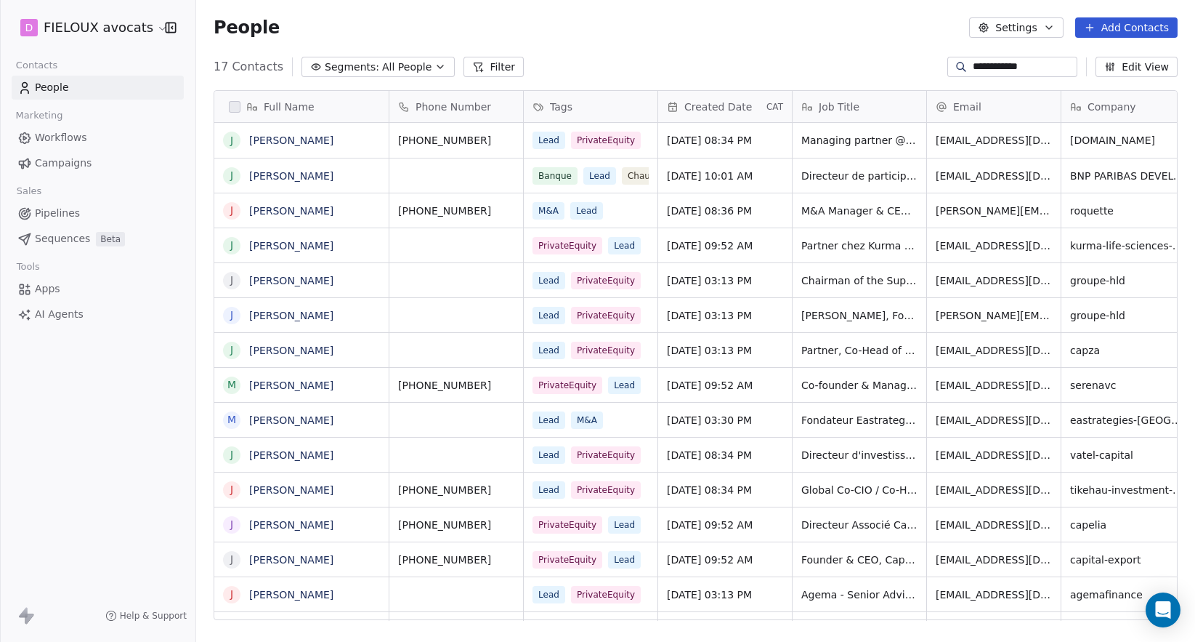
scroll to position [554, 988]
type input "**********"
